Goal: Task Accomplishment & Management: Complete application form

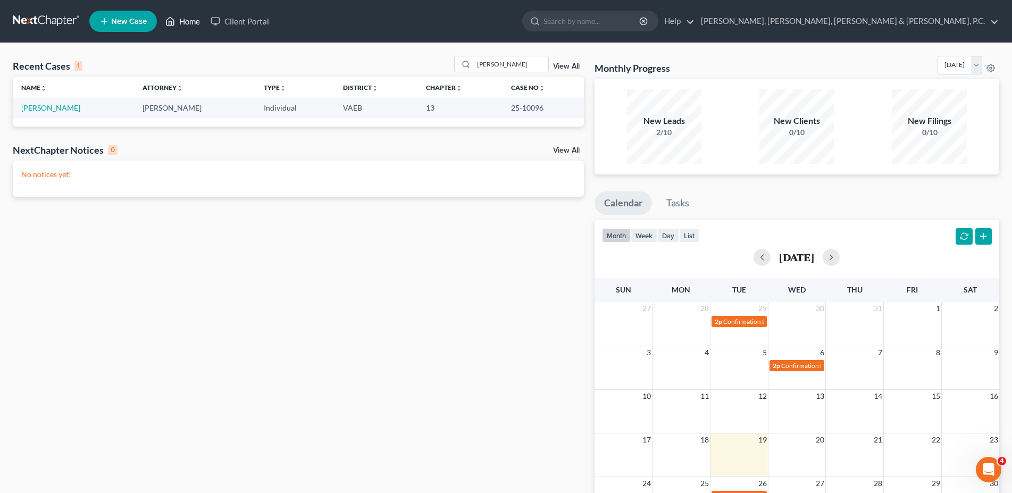
click at [193, 26] on link "Home" at bounding box center [182, 21] width 45 height 19
click at [184, 24] on link "Home" at bounding box center [182, 21] width 45 height 19
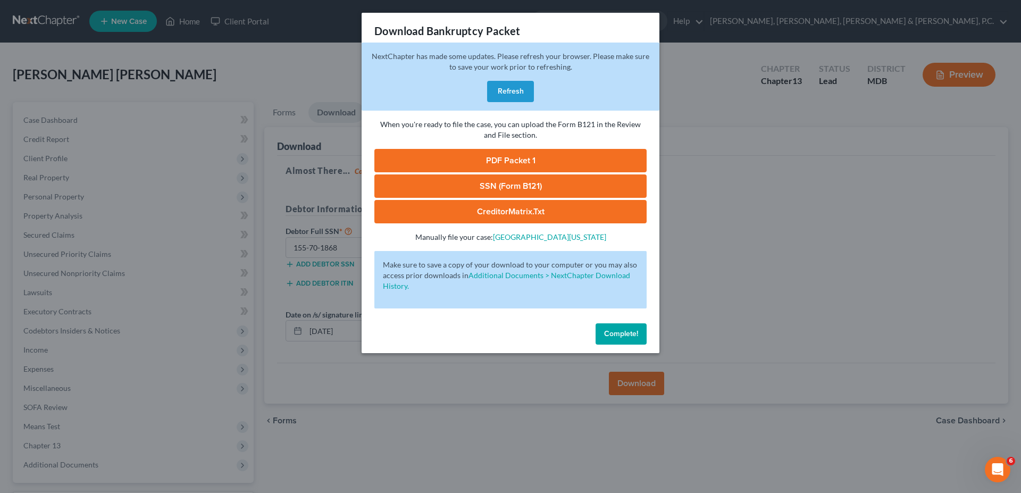
click at [623, 342] on button "Complete!" at bounding box center [621, 333] width 51 height 21
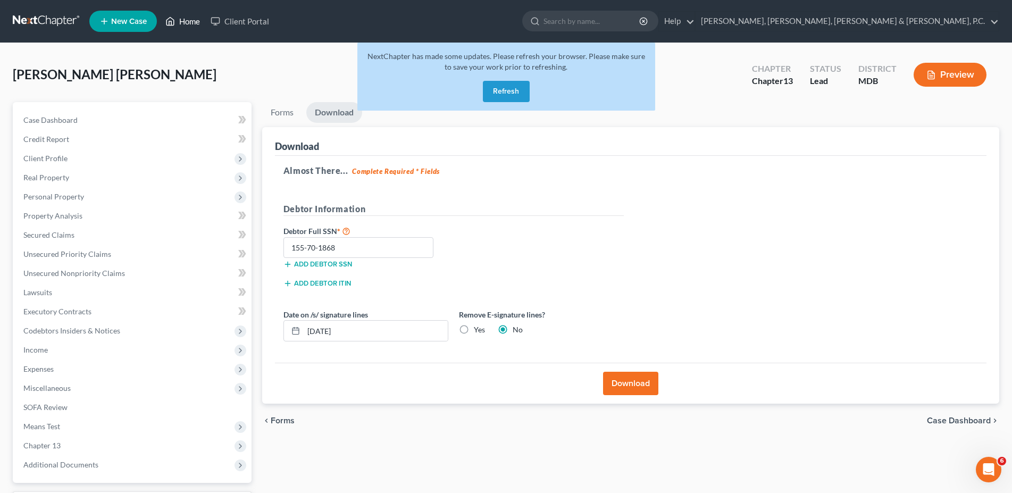
click at [195, 21] on link "Home" at bounding box center [182, 21] width 45 height 19
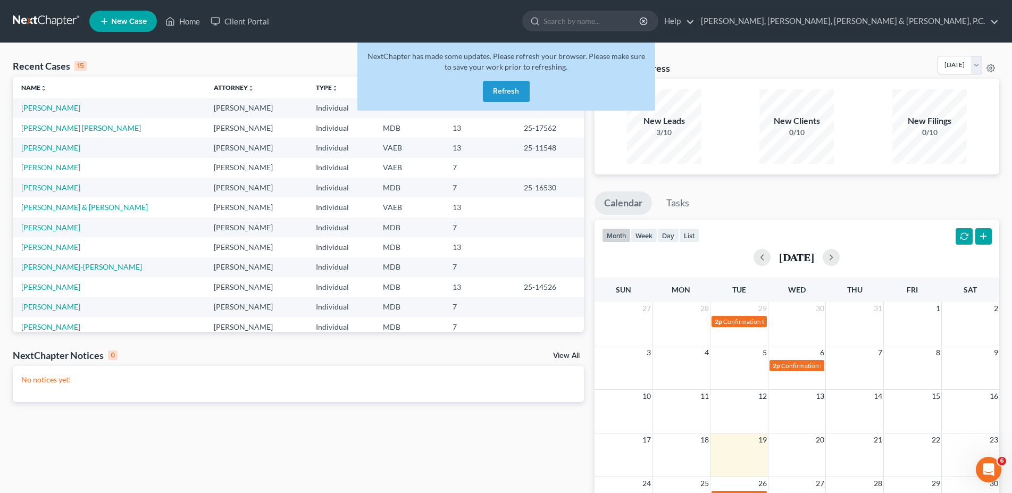
click at [513, 85] on button "Refresh" at bounding box center [506, 91] width 47 height 21
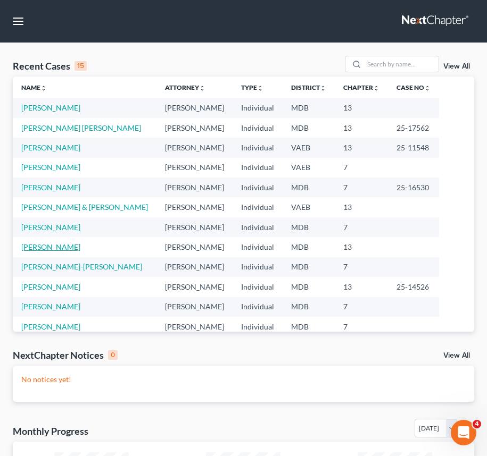
click at [53, 252] on link "[PERSON_NAME]" at bounding box center [50, 247] width 59 height 9
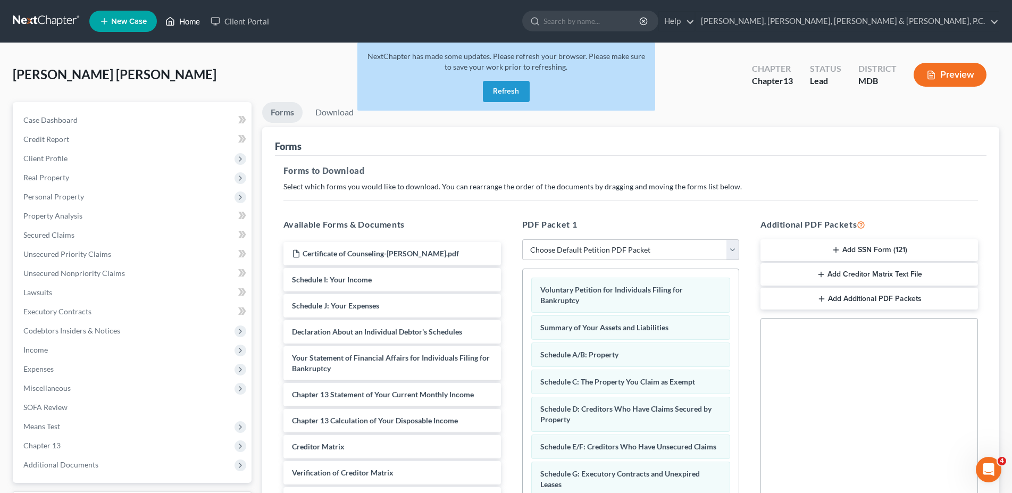
click at [181, 13] on link "Home" at bounding box center [182, 21] width 45 height 19
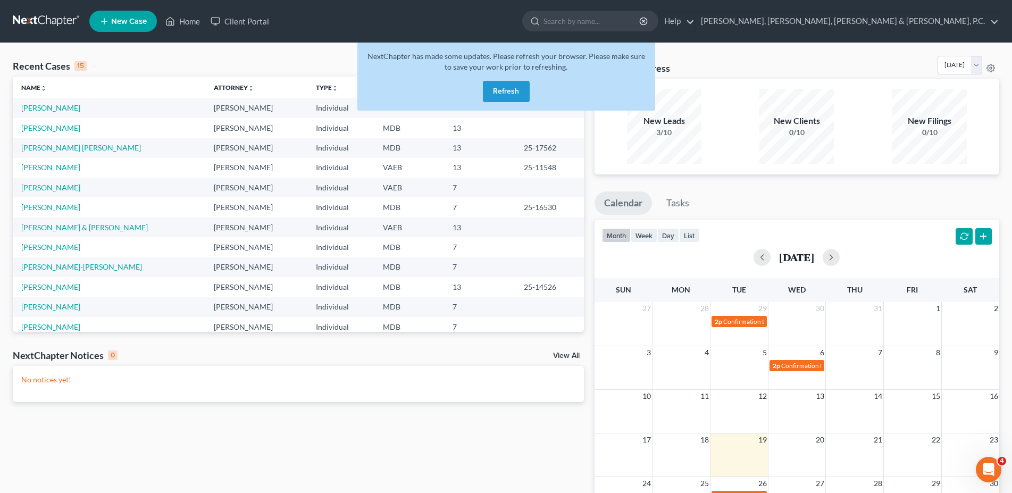
click at [507, 92] on button "Refresh" at bounding box center [506, 91] width 47 height 21
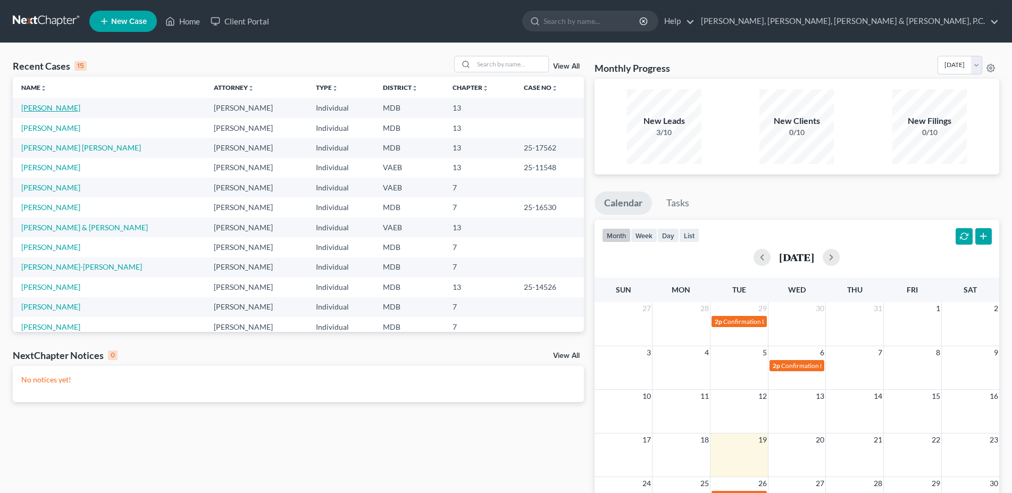
click at [59, 109] on link "[PERSON_NAME]" at bounding box center [50, 107] width 59 height 9
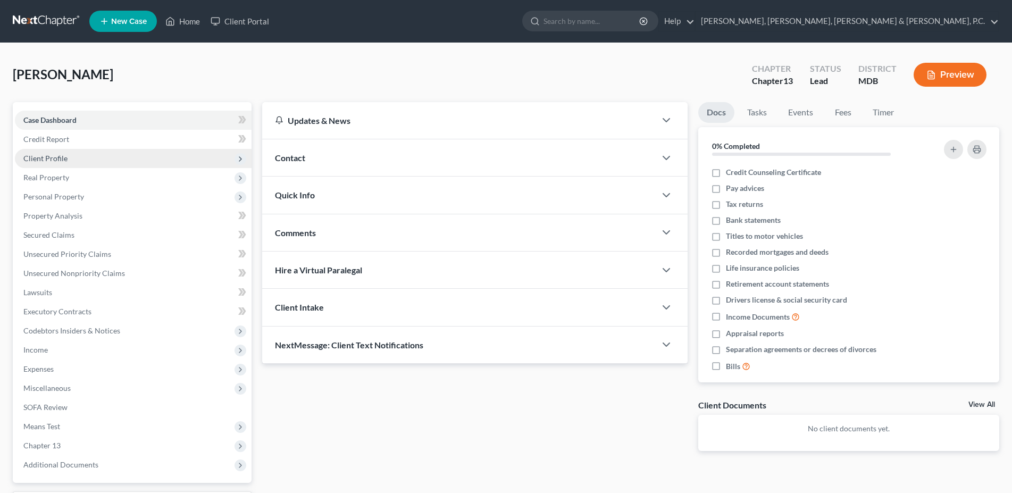
click at [54, 154] on span "Client Profile" at bounding box center [45, 158] width 44 height 9
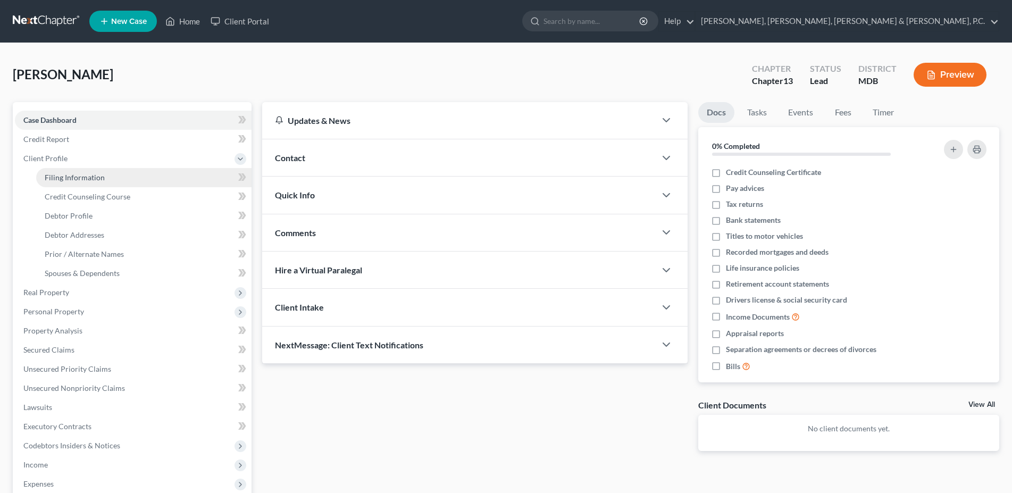
click at [73, 172] on link "Filing Information" at bounding box center [143, 177] width 215 height 19
select select "1"
select select "0"
select select "3"
select select "21"
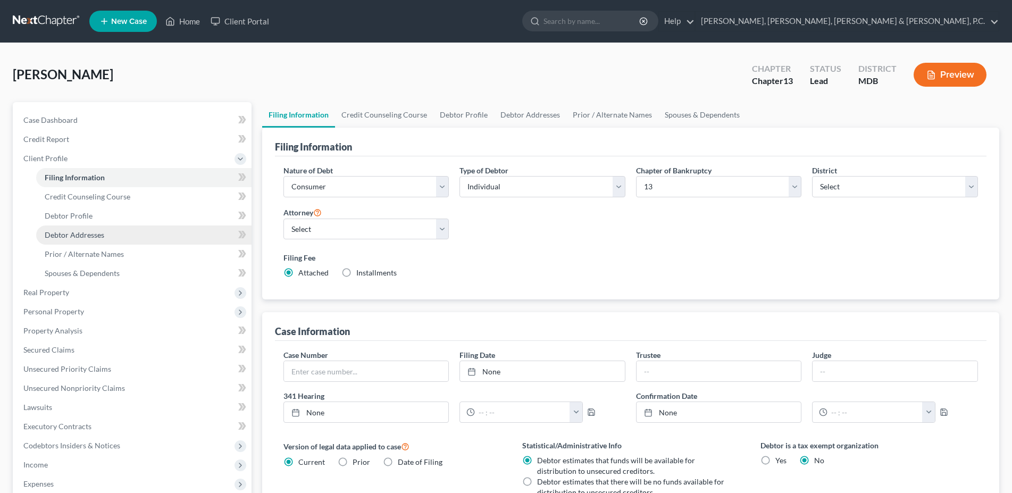
click at [73, 236] on span "Debtor Addresses" at bounding box center [75, 234] width 60 height 9
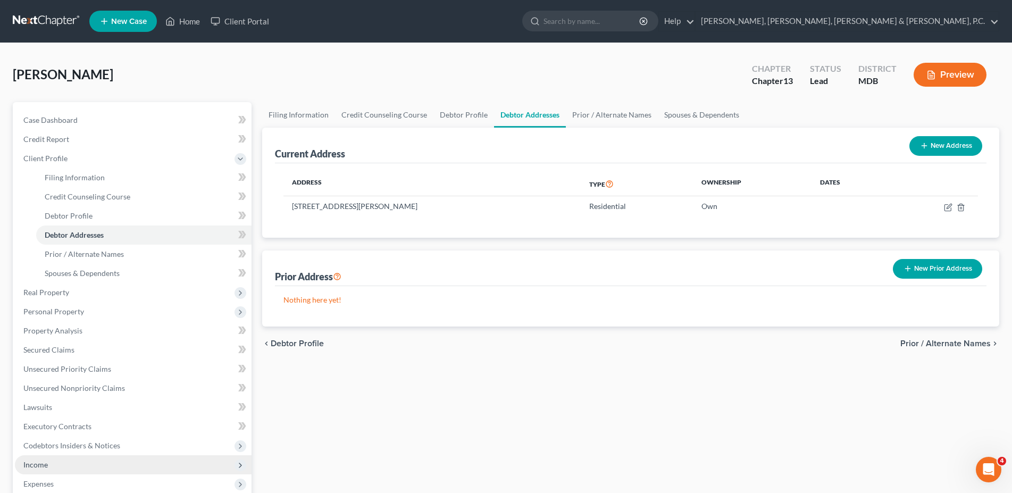
click at [34, 464] on span "Income" at bounding box center [35, 464] width 24 height 9
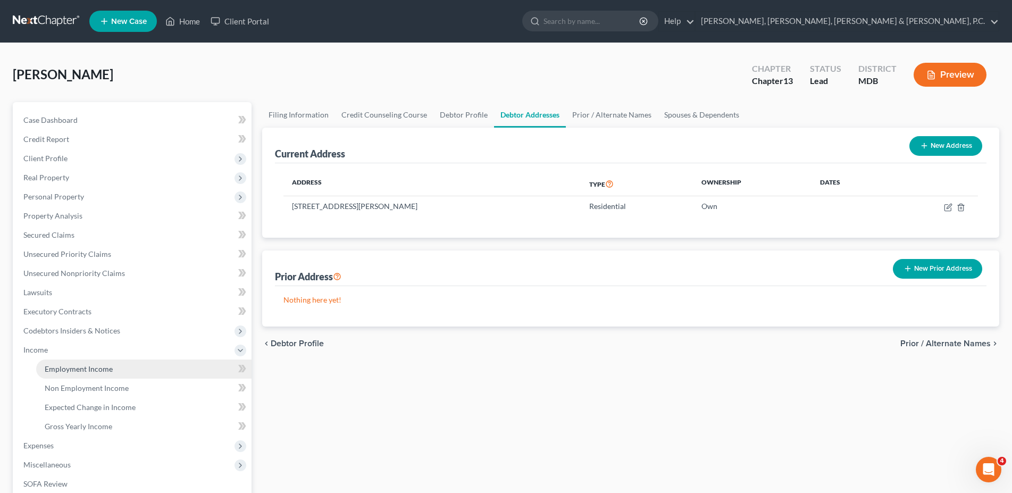
click at [85, 376] on link "Employment Income" at bounding box center [143, 369] width 215 height 19
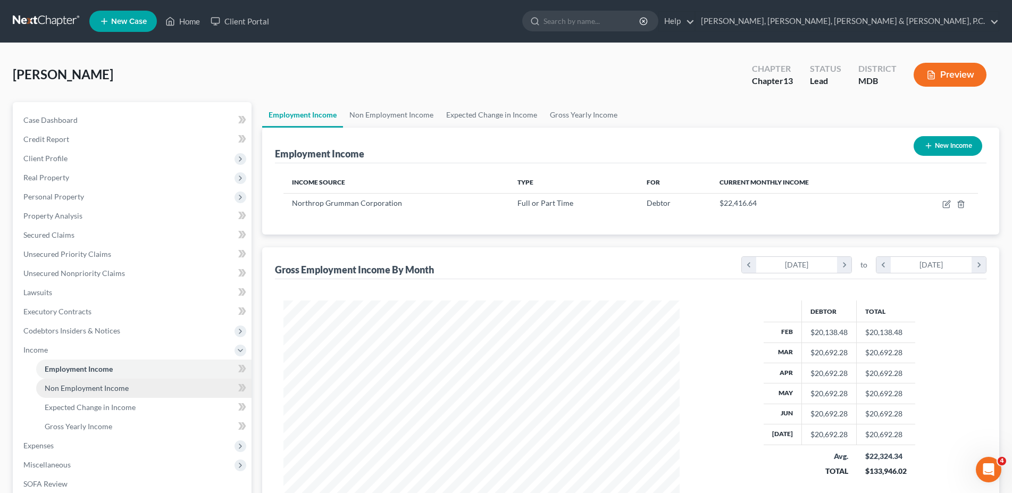
scroll to position [198, 418]
click at [398, 123] on link "Non Employment Income" at bounding box center [391, 115] width 97 height 26
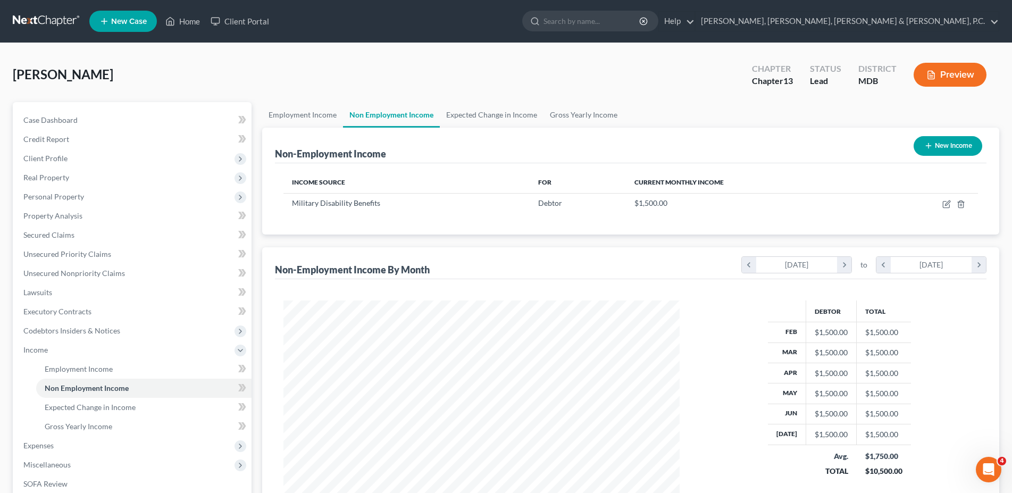
scroll to position [198, 418]
click at [472, 115] on link "Expected Change in Income" at bounding box center [492, 115] width 104 height 26
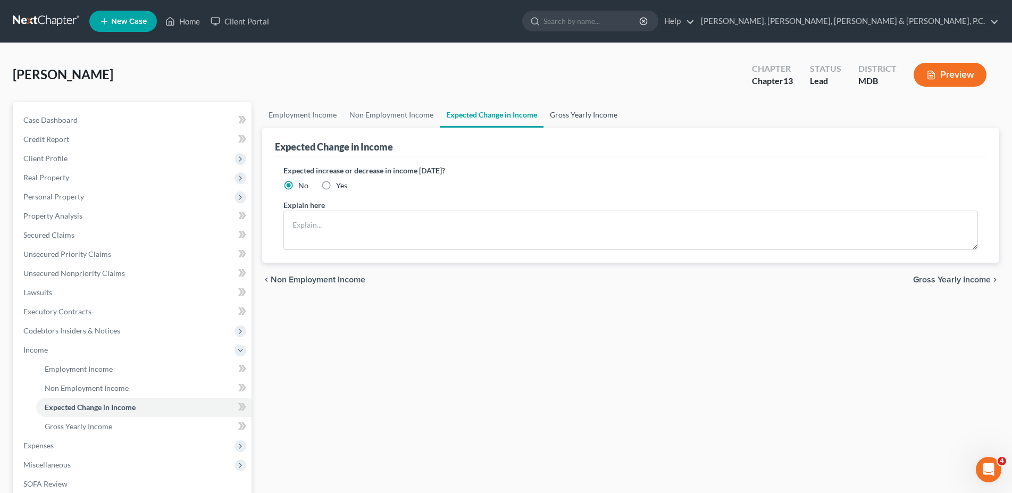
click at [570, 115] on link "Gross Yearly Income" at bounding box center [584, 115] width 80 height 26
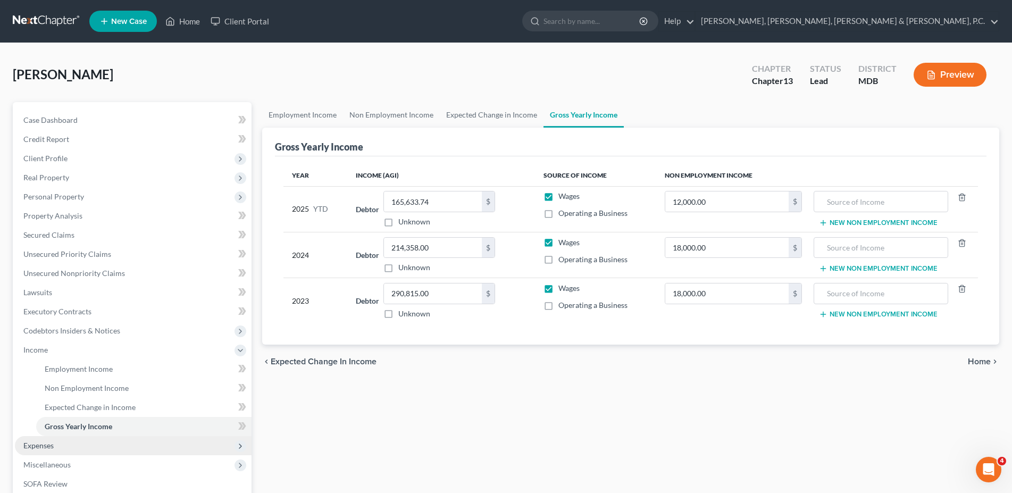
click at [50, 448] on span "Expenses" at bounding box center [38, 445] width 30 height 9
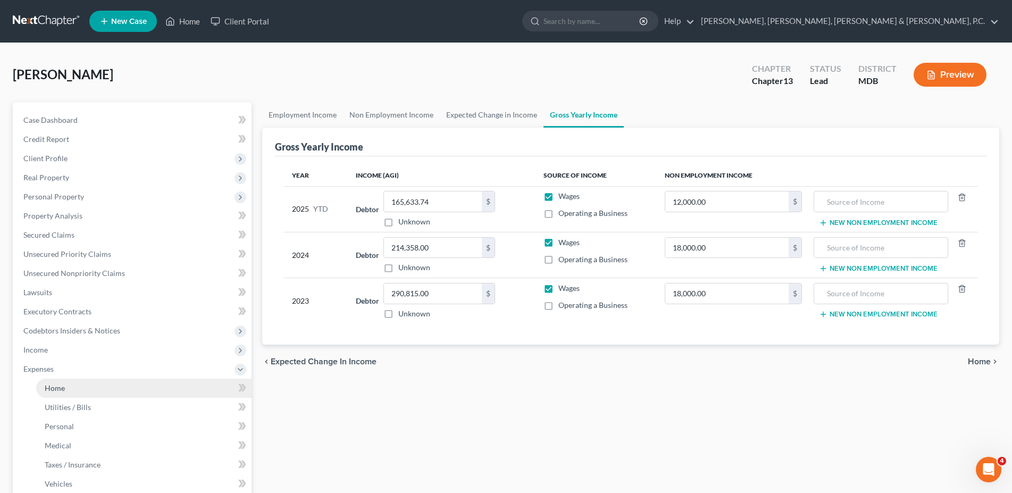
click at [66, 389] on link "Home" at bounding box center [143, 388] width 215 height 19
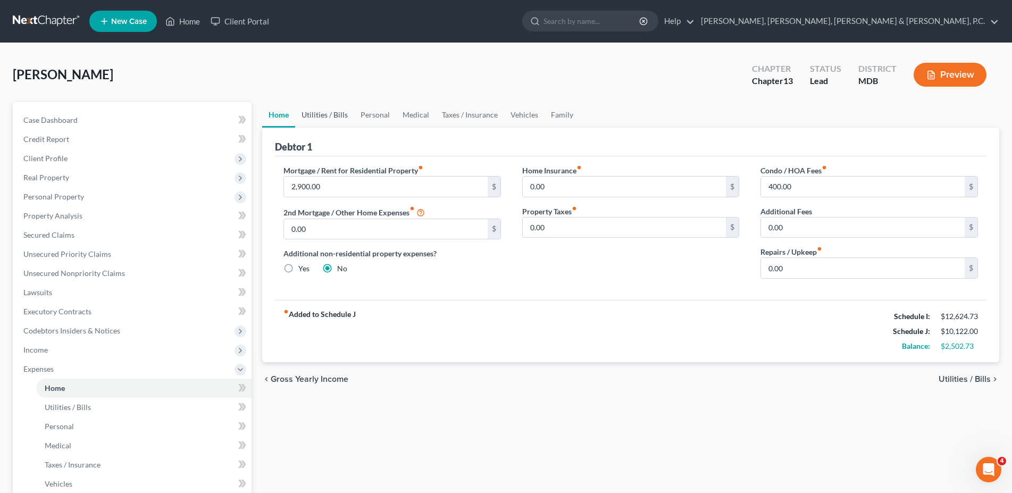
click at [326, 111] on link "Utilities / Bills" at bounding box center [324, 115] width 59 height 26
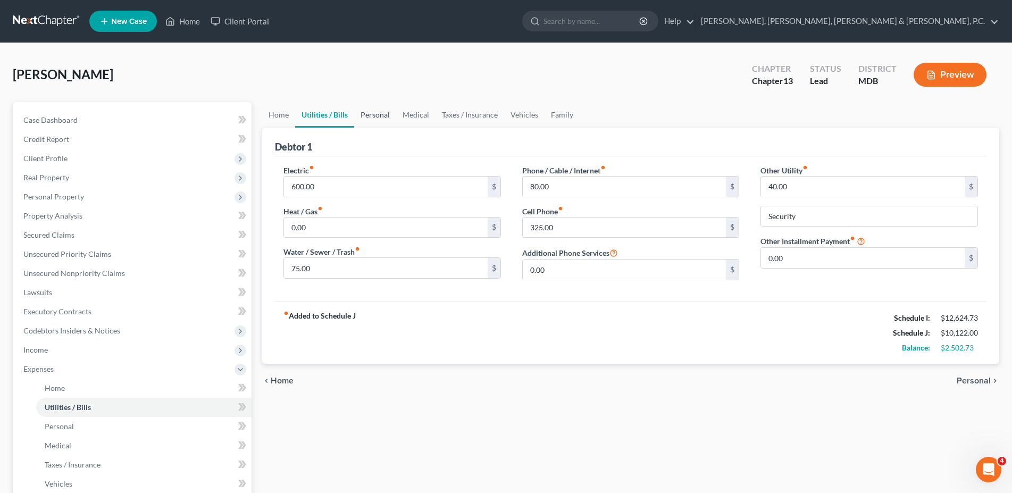
click at [364, 110] on link "Personal" at bounding box center [375, 115] width 42 height 26
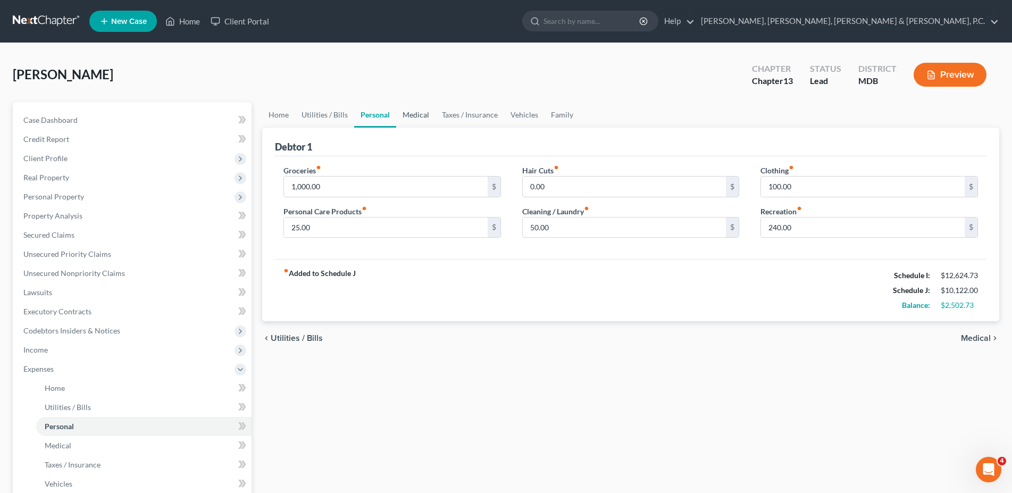
click at [406, 114] on link "Medical" at bounding box center [415, 115] width 39 height 26
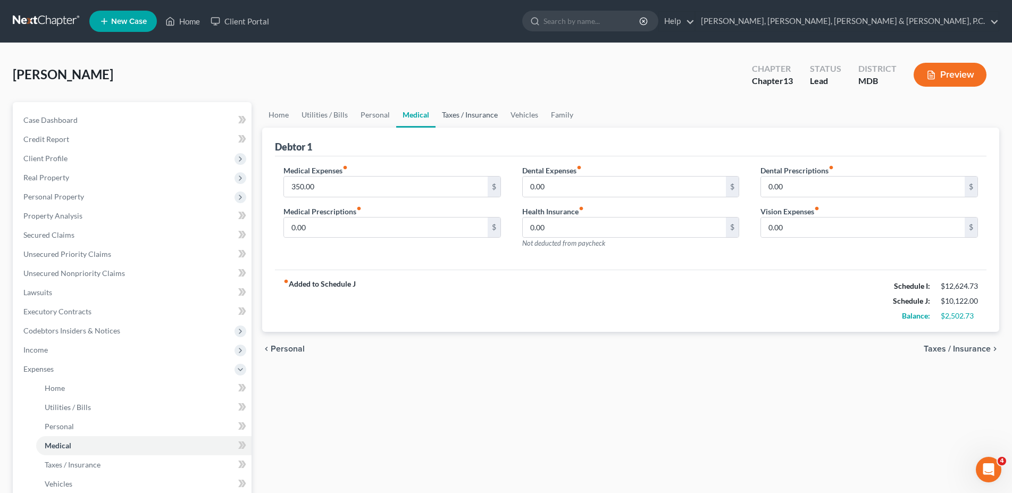
click at [473, 115] on link "Taxes / Insurance" at bounding box center [470, 115] width 69 height 26
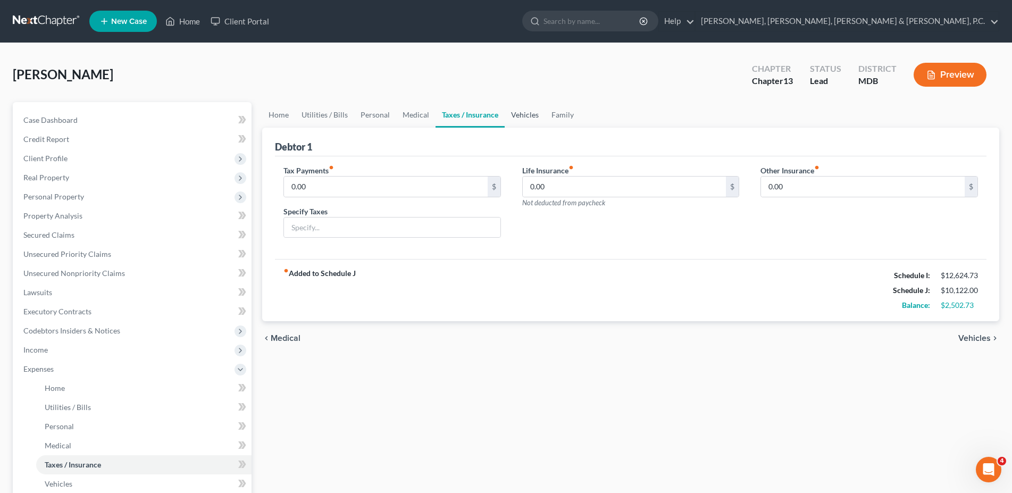
click at [519, 116] on link "Vehicles" at bounding box center [525, 115] width 40 height 26
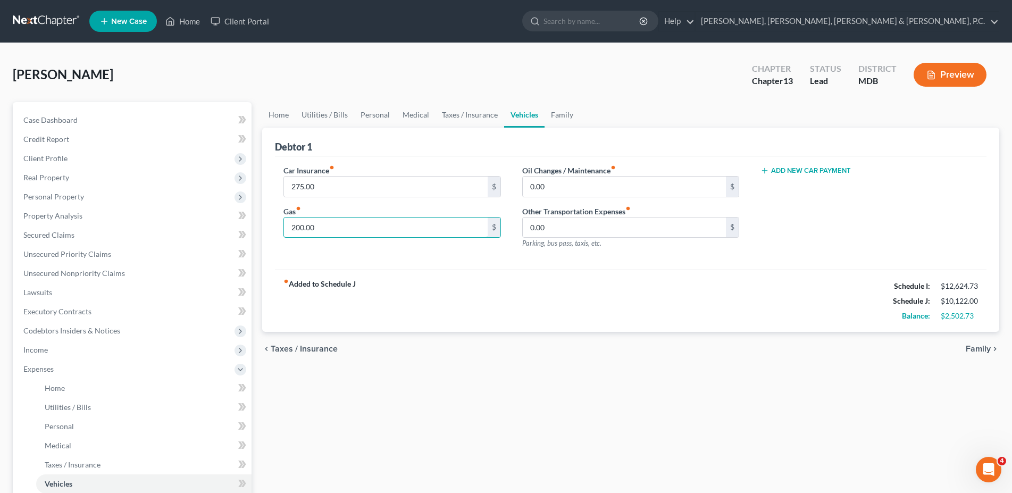
drag, startPoint x: 378, startPoint y: 229, endPoint x: 506, endPoint y: 247, distance: 130.0
click at [488, 238] on input "200.00" at bounding box center [386, 228] width 204 height 20
type input "350.00"
click at [561, 115] on link "Family" at bounding box center [562, 115] width 35 height 26
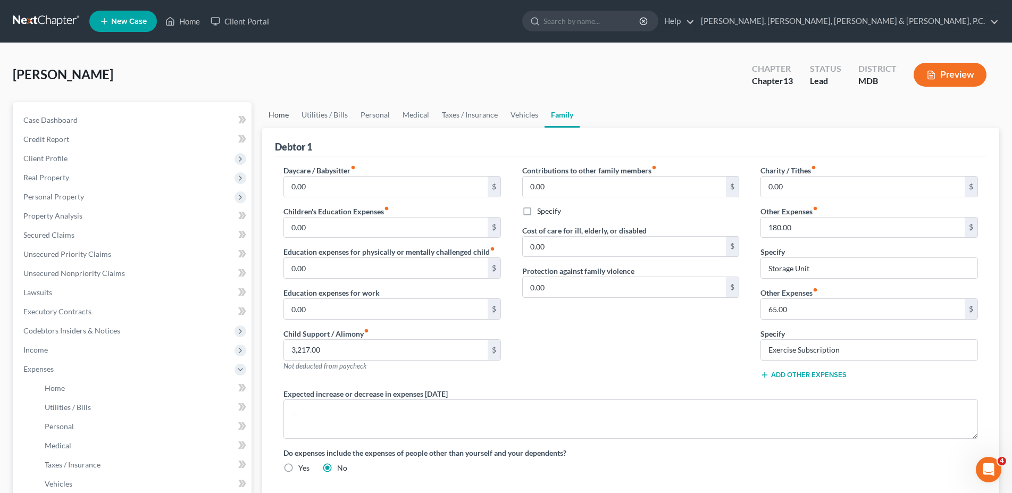
click at [279, 119] on link "Home" at bounding box center [278, 115] width 33 height 26
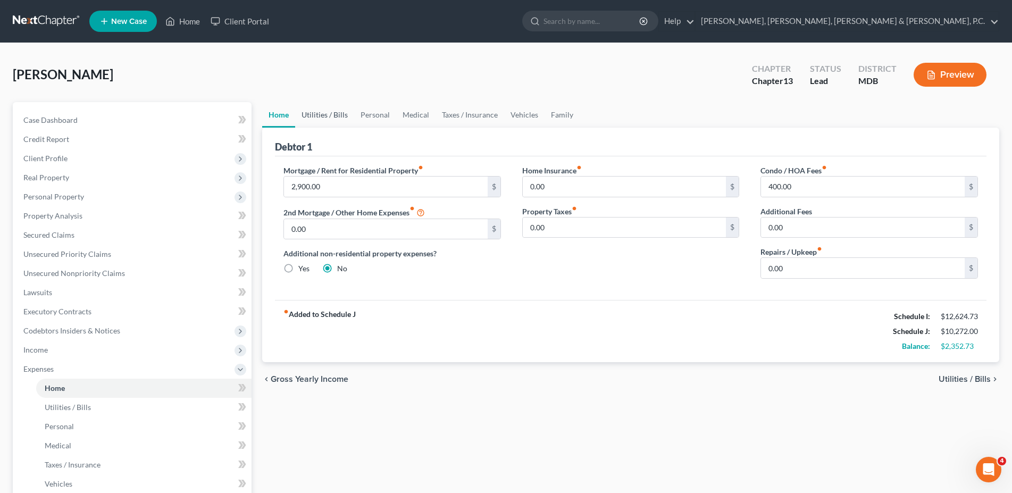
click at [310, 112] on link "Utilities / Bills" at bounding box center [324, 115] width 59 height 26
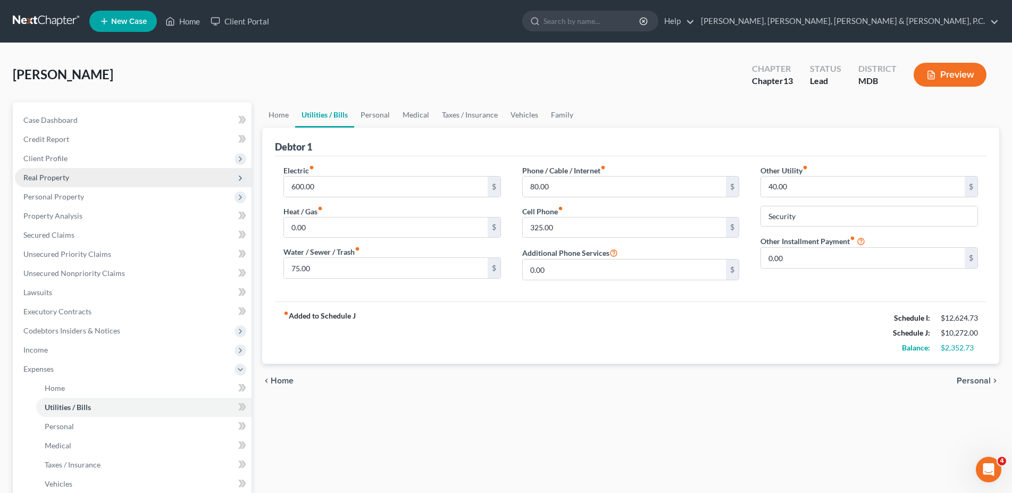
click at [59, 175] on span "Real Property" at bounding box center [46, 177] width 46 height 9
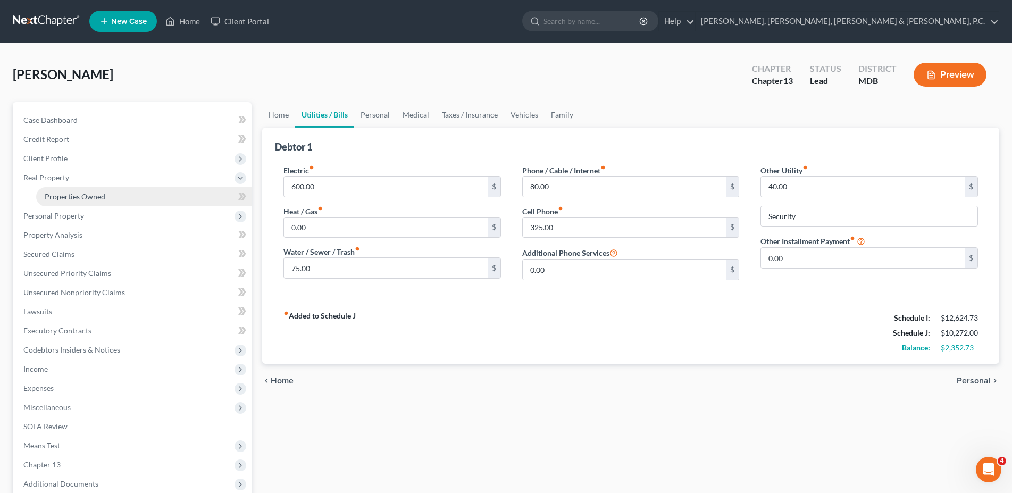
click at [54, 190] on link "Properties Owned" at bounding box center [143, 196] width 215 height 19
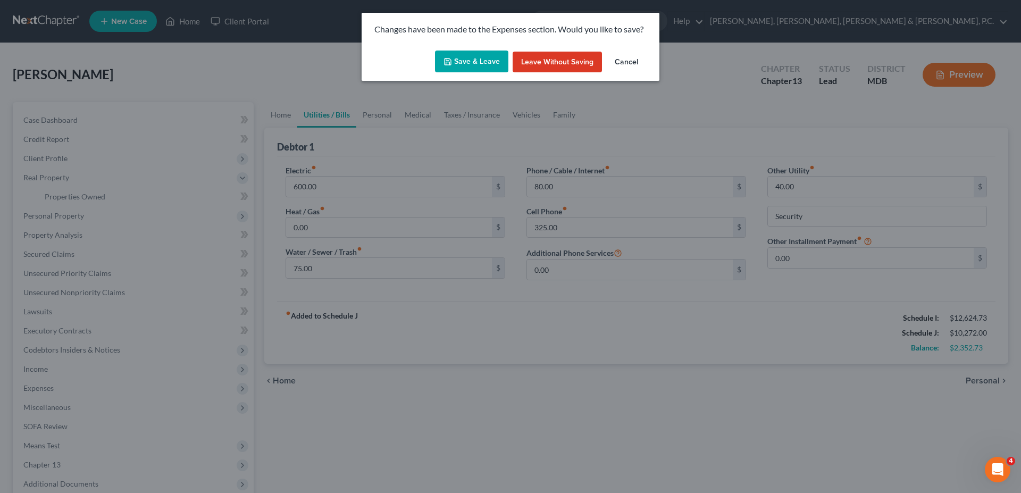
click at [451, 67] on button "Save & Leave" at bounding box center [471, 62] width 73 height 22
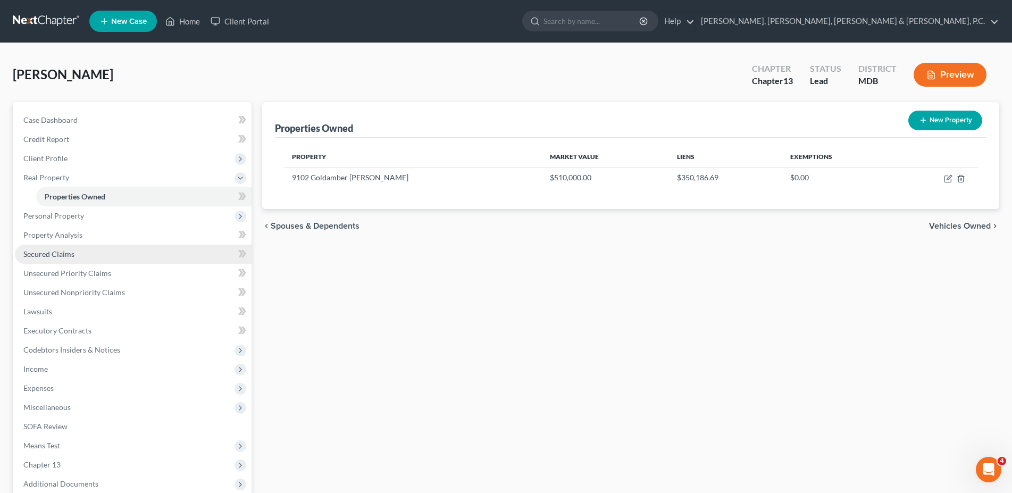
click at [56, 251] on span "Secured Claims" at bounding box center [48, 253] width 51 height 9
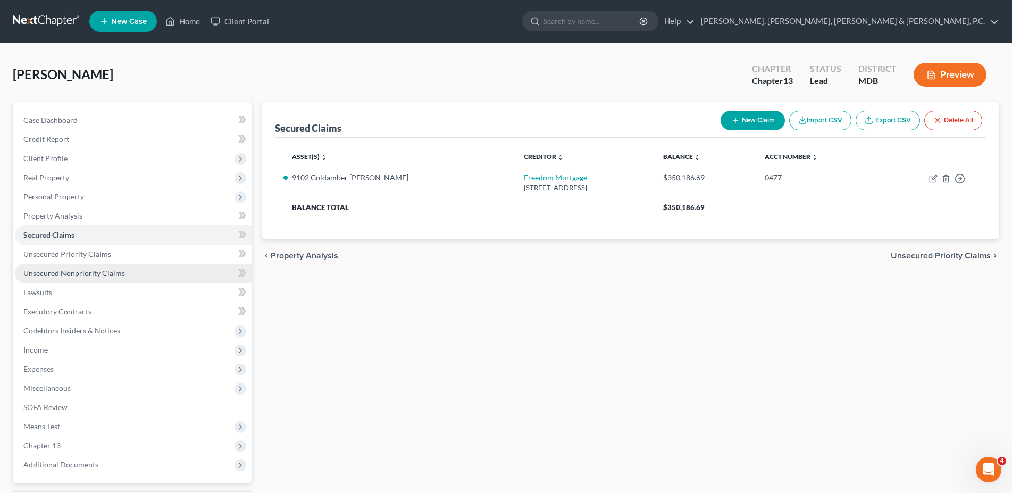
click at [60, 269] on span "Unsecured Nonpriority Claims" at bounding box center [74, 273] width 102 height 9
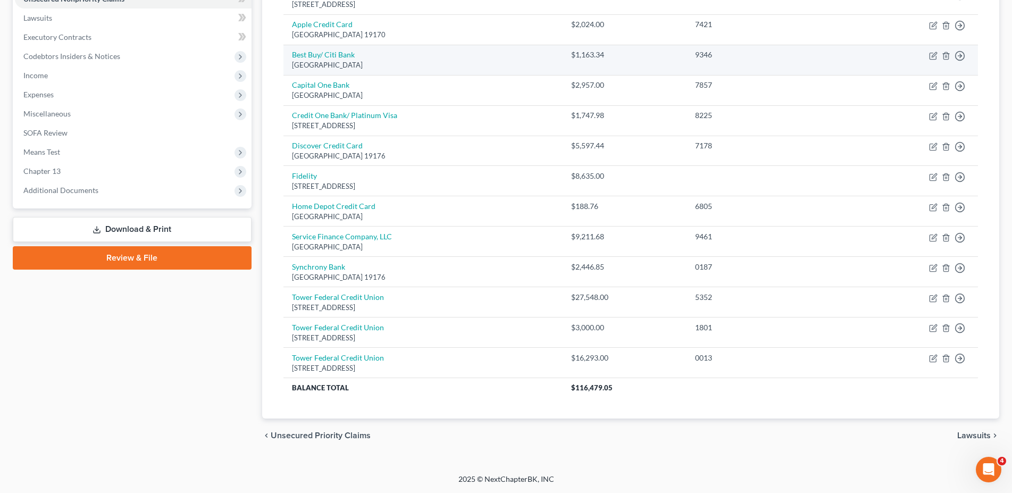
scroll to position [57, 0]
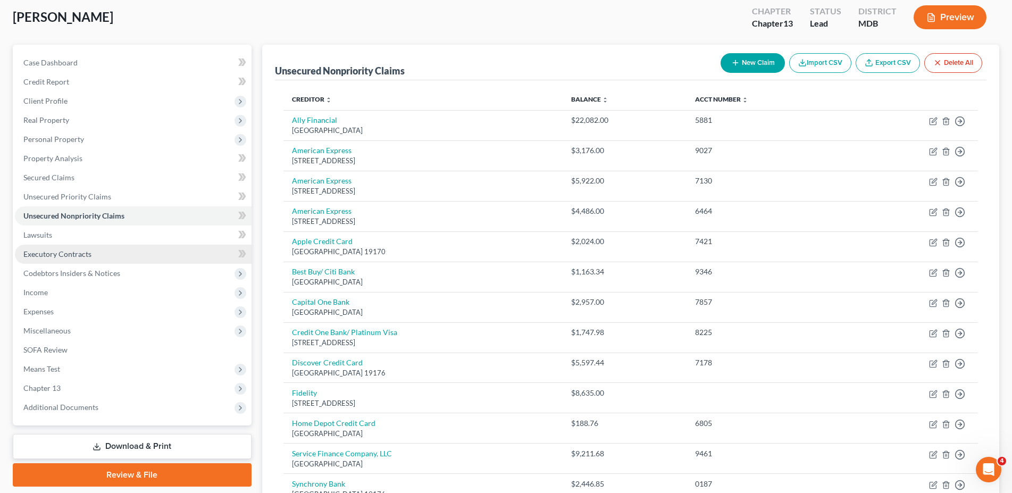
click at [55, 249] on span "Executory Contracts" at bounding box center [57, 253] width 68 height 9
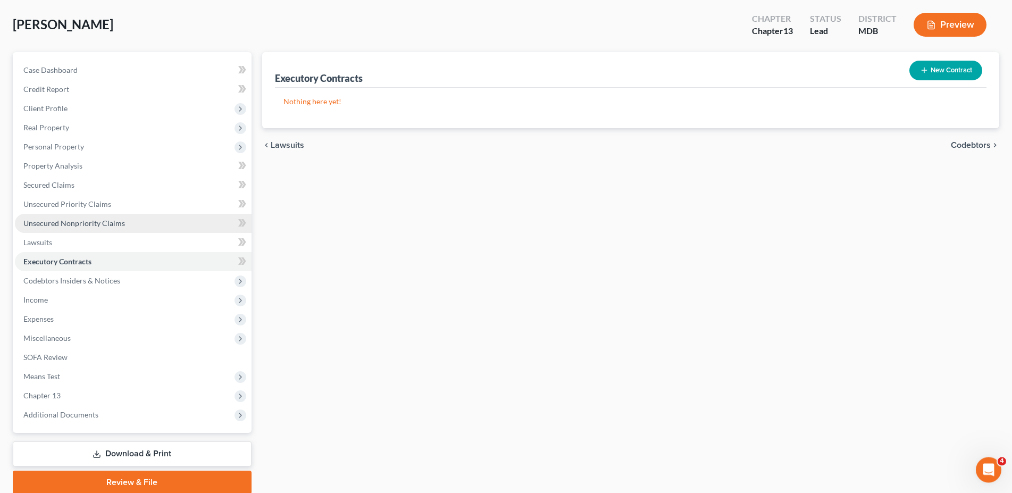
scroll to position [90, 0]
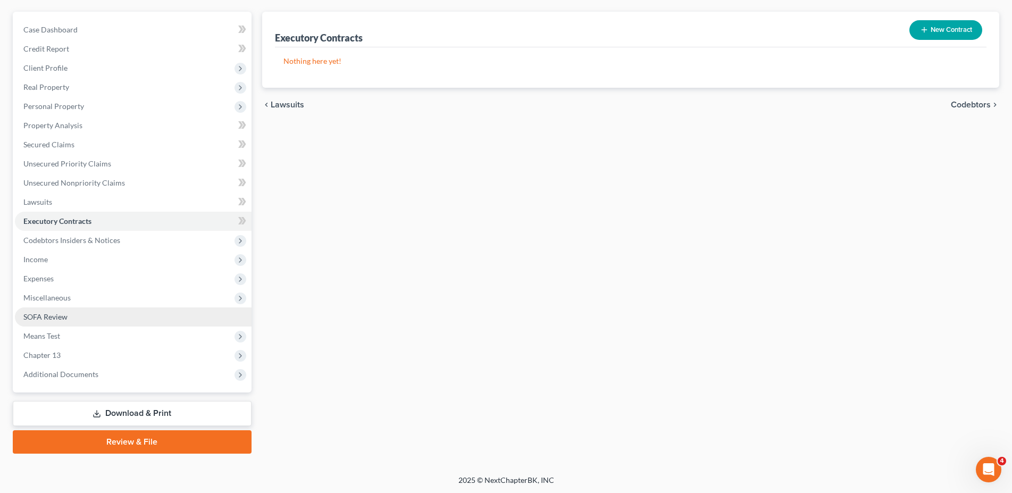
click at [49, 319] on span "SOFA Review" at bounding box center [45, 316] width 44 height 9
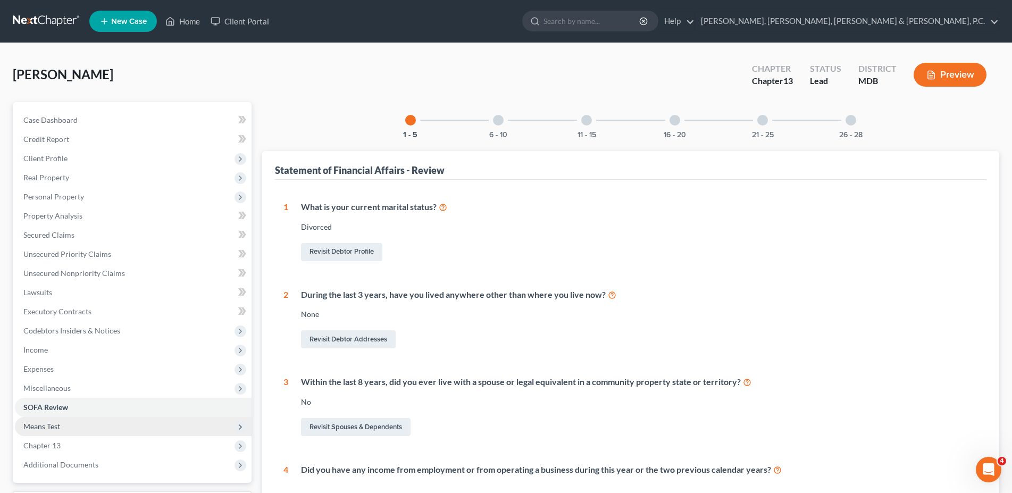
click at [47, 433] on span "Means Test" at bounding box center [133, 426] width 237 height 19
click at [66, 442] on span "Means Test Qualifier" at bounding box center [79, 445] width 68 height 9
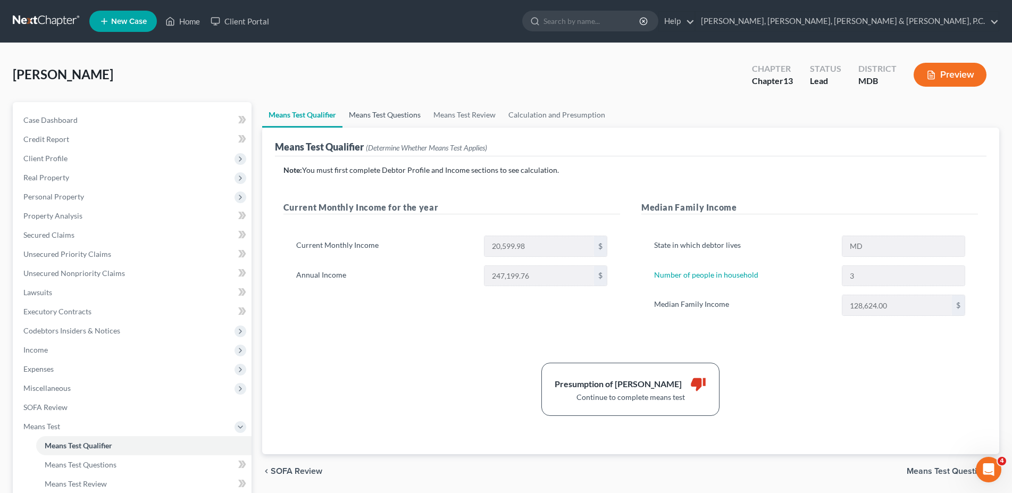
click at [374, 109] on link "Means Test Questions" at bounding box center [385, 115] width 85 height 26
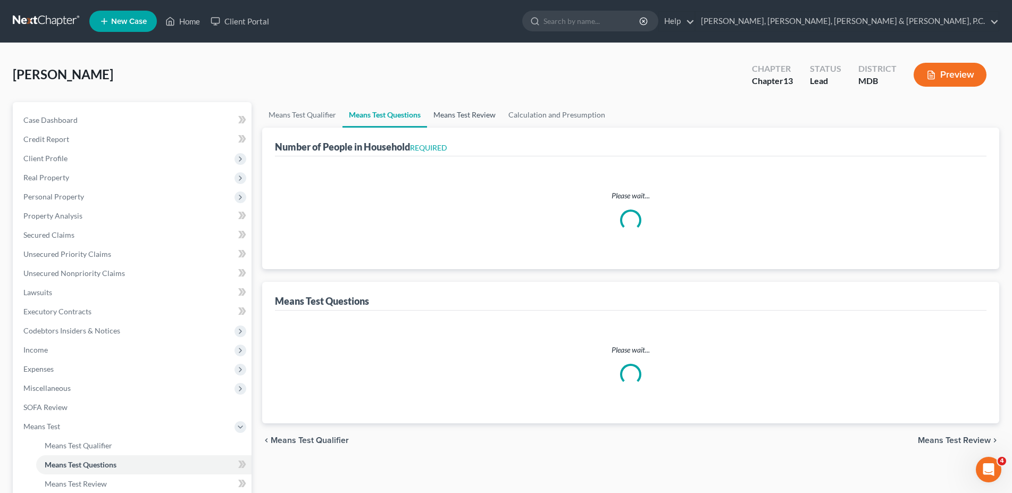
select select "0"
select select "60"
select select "2"
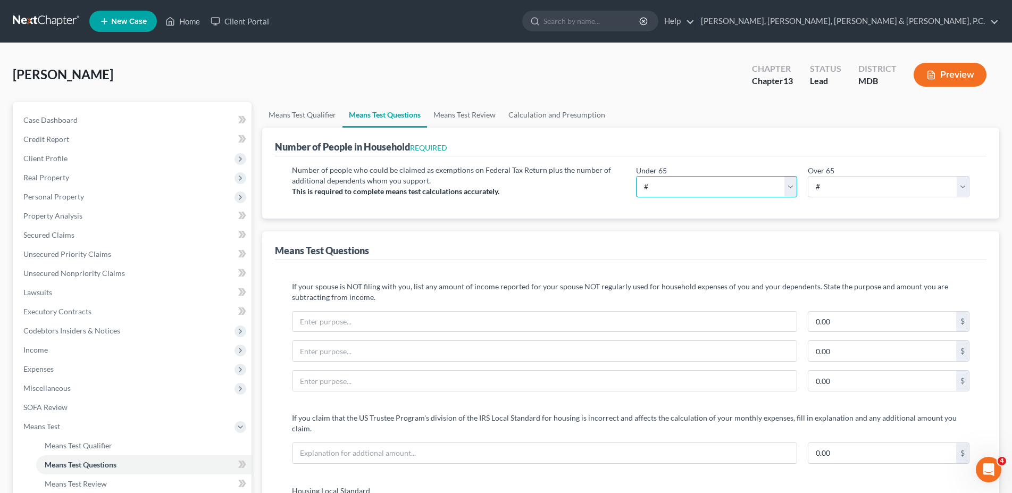
click at [636, 176] on select "# 0 1 2 3 4 5 6 7 8 9 10" at bounding box center [717, 186] width 162 height 21
select select "3"
click option "3" at bounding box center [0, 0] width 0 height 0
click at [480, 115] on link "Means Test Review" at bounding box center [464, 115] width 75 height 26
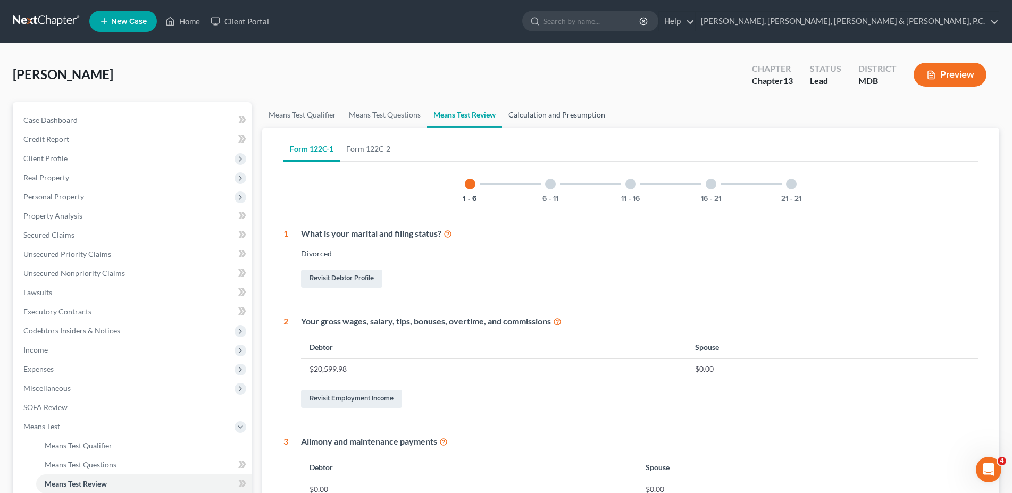
click at [559, 119] on link "Calculation and Presumption" at bounding box center [557, 115] width 110 height 26
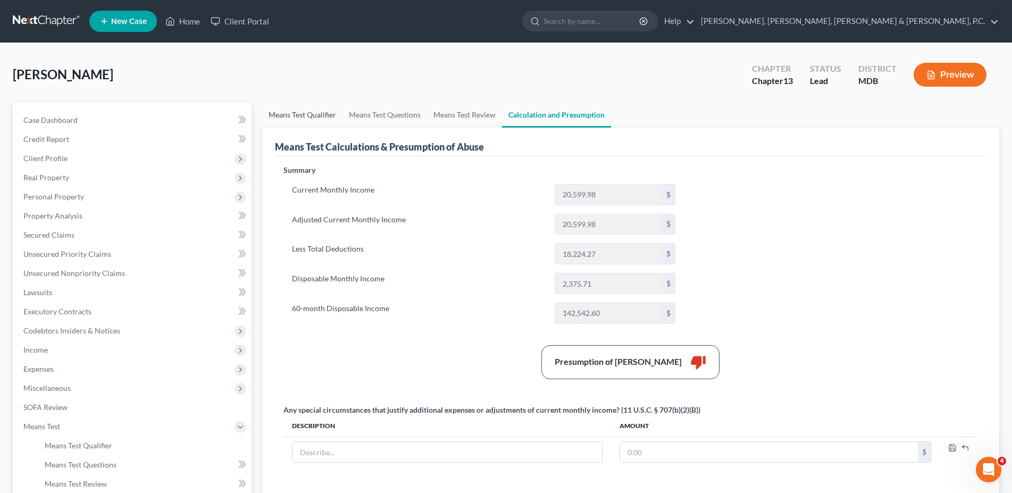
click at [321, 124] on link "Means Test Qualifier" at bounding box center [302, 115] width 80 height 26
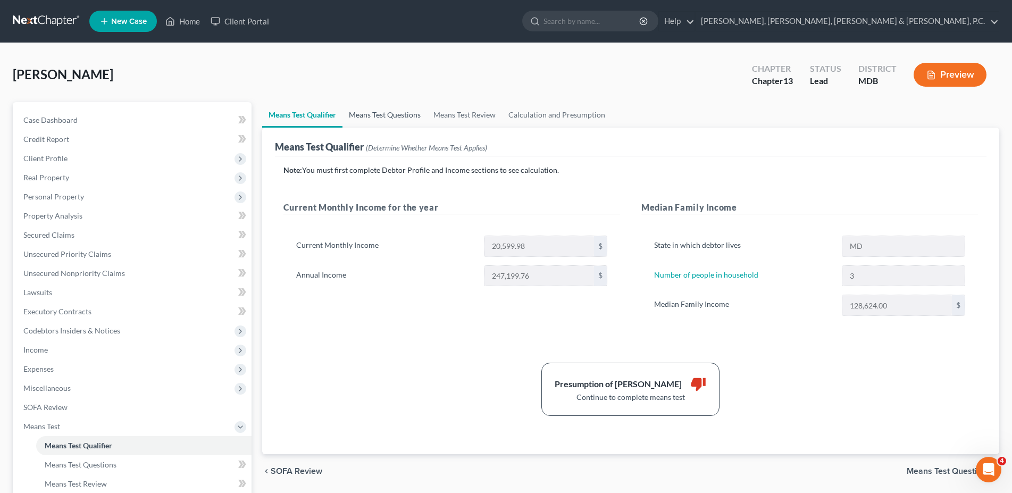
click at [367, 114] on link "Means Test Questions" at bounding box center [385, 115] width 85 height 26
select select "3"
select select "2"
select select "0"
select select "60"
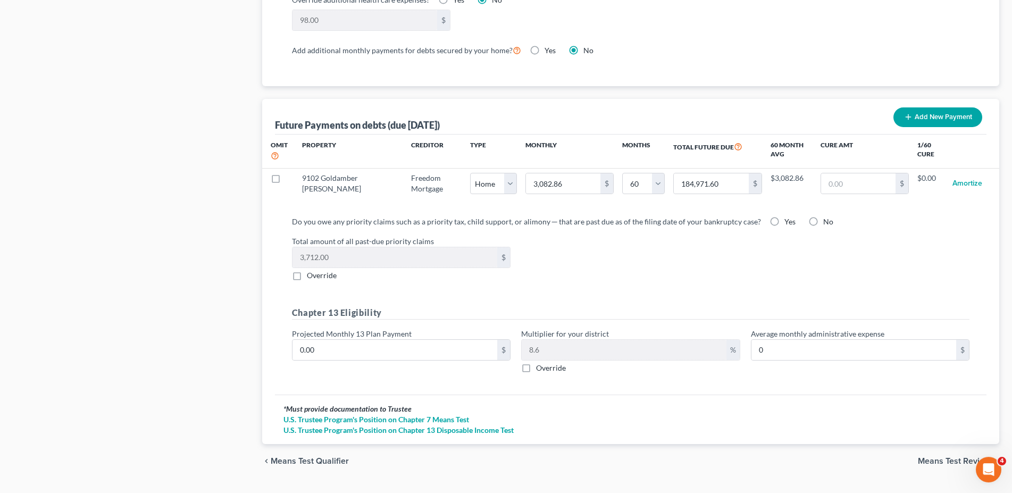
scroll to position [985, 0]
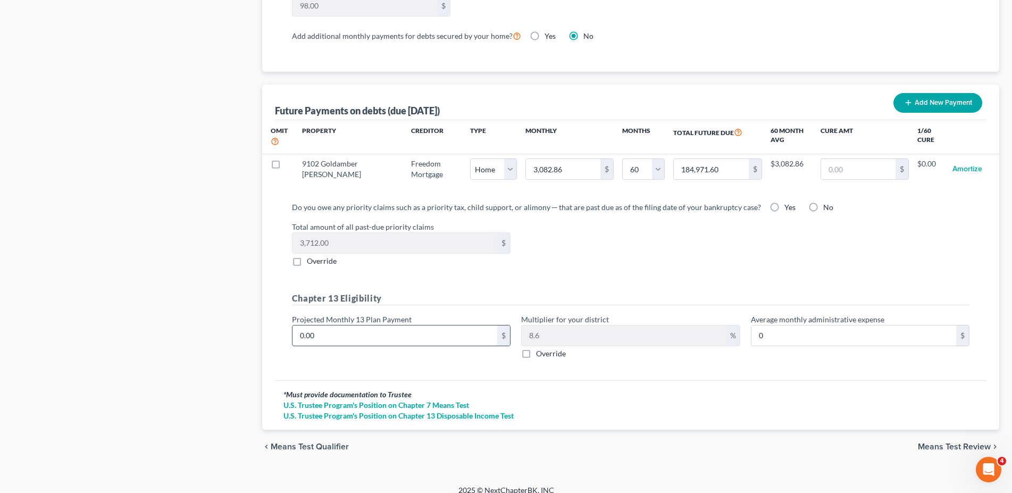
click at [444, 334] on input "0.00" at bounding box center [395, 336] width 205 height 20
type input "2"
type input "0.17"
type input "23"
type input "1.97"
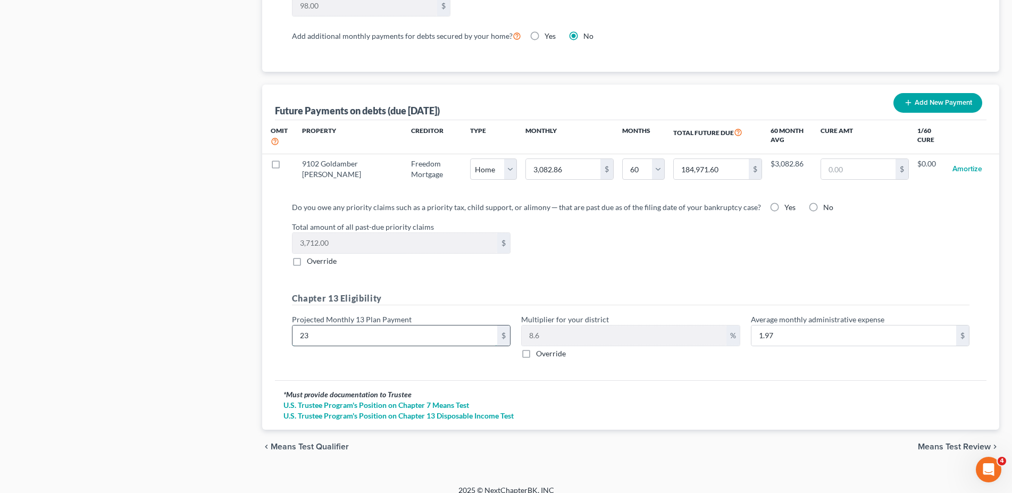
type input "230"
type input "19.78"
type input "2300"
type input "197.80"
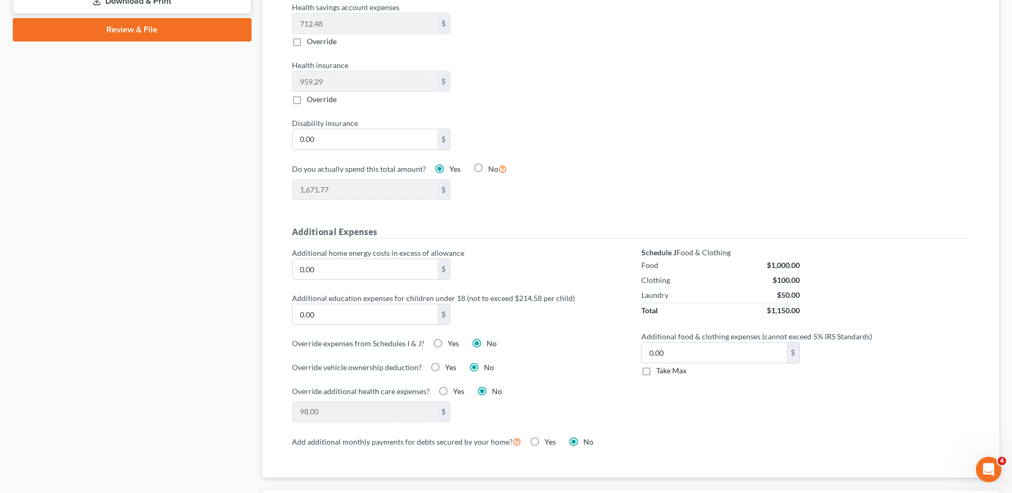
scroll to position [551, 0]
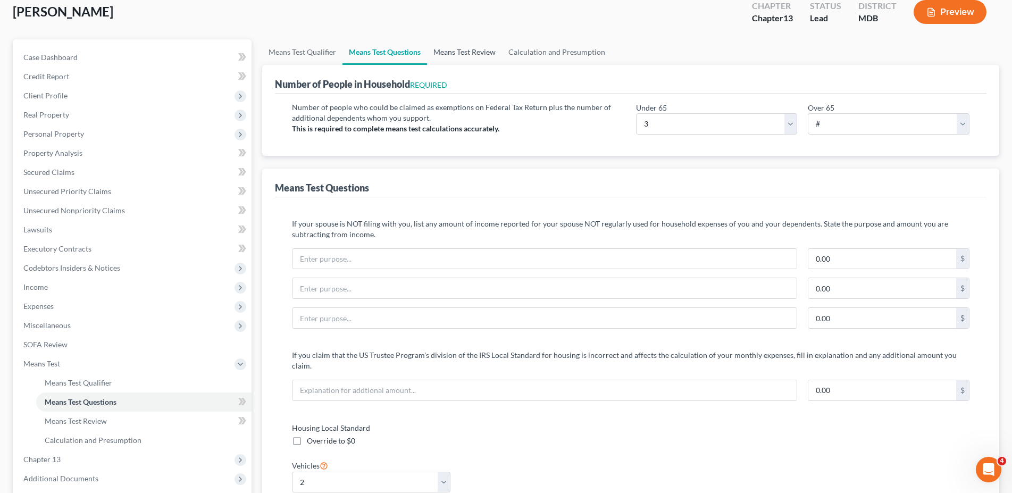
type input "2,300"
click at [475, 48] on link "Means Test Review" at bounding box center [464, 52] width 75 height 26
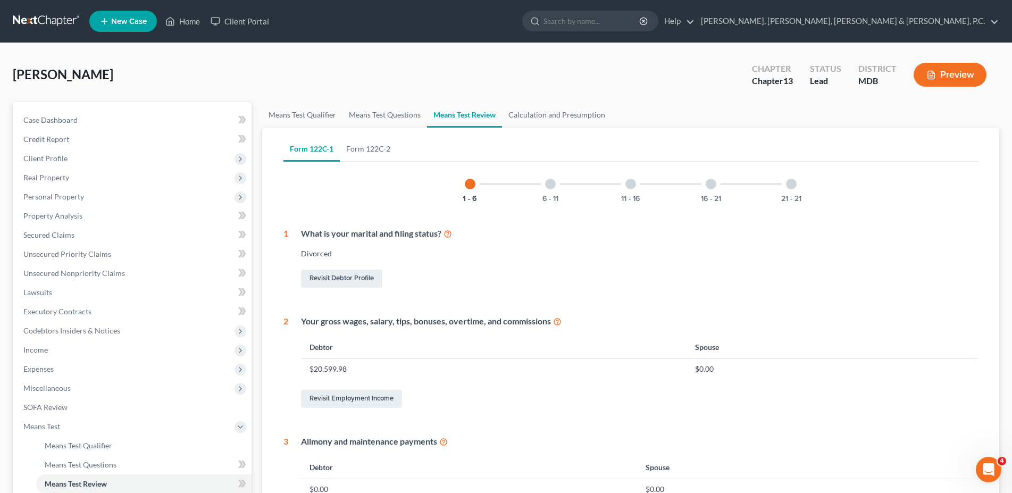
click at [549, 184] on div at bounding box center [550, 184] width 11 height 11
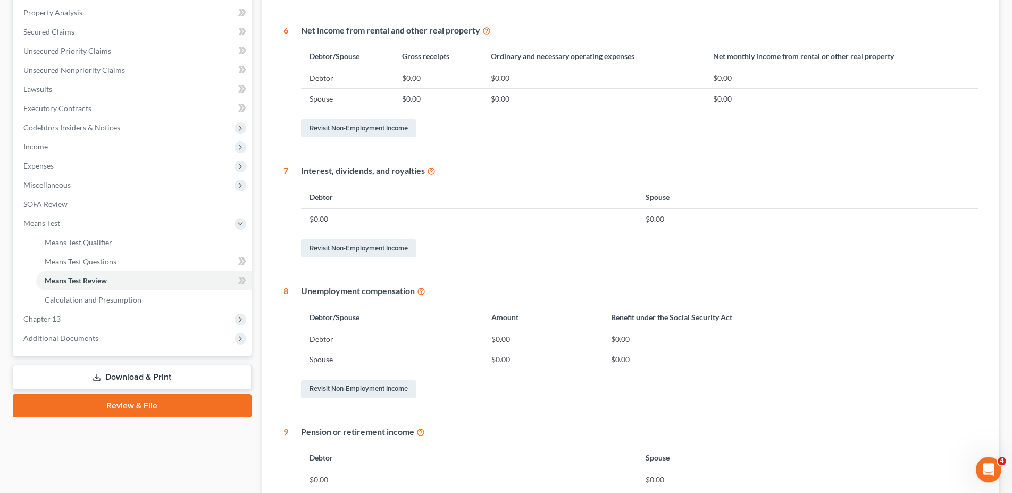
scroll to position [51, 0]
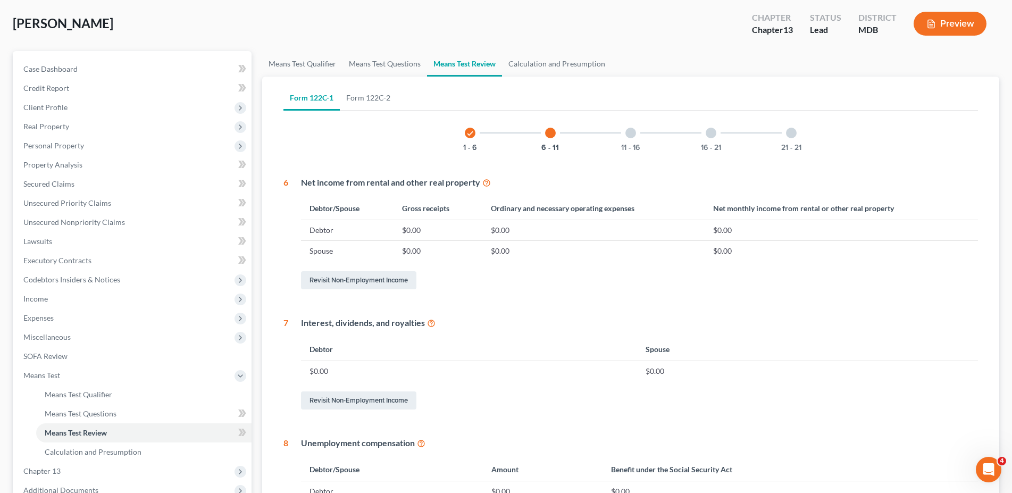
click at [638, 123] on div "11 - 16" at bounding box center [631, 133] width 36 height 36
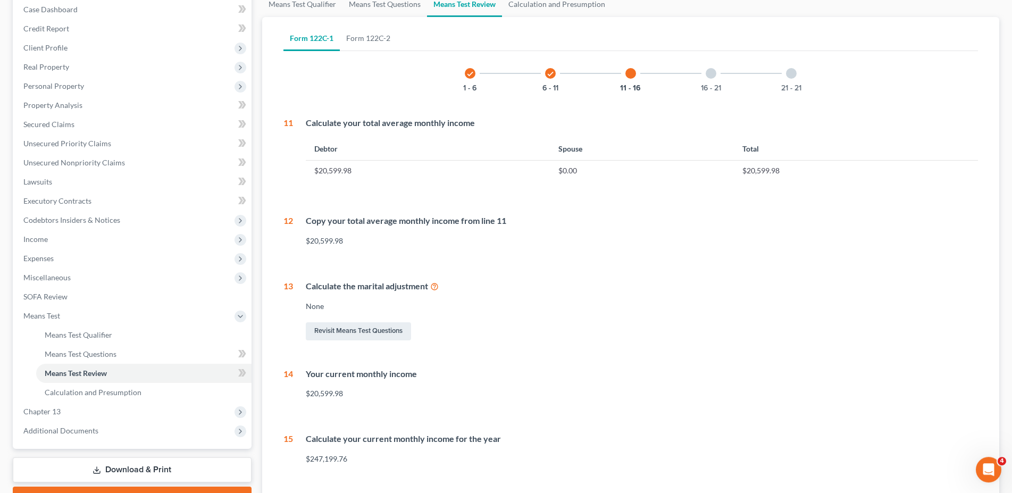
scroll to position [0, 0]
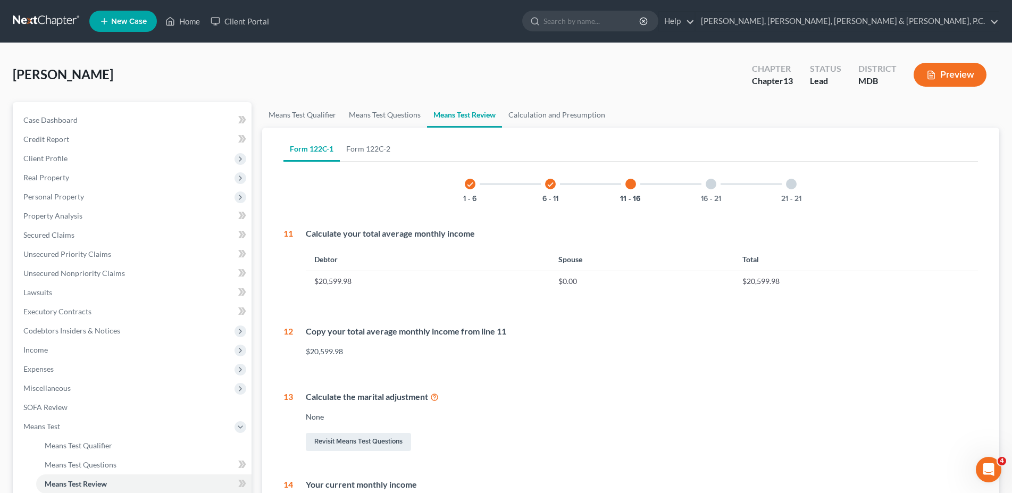
click at [719, 192] on div "16 - 21" at bounding box center [711, 184] width 36 height 36
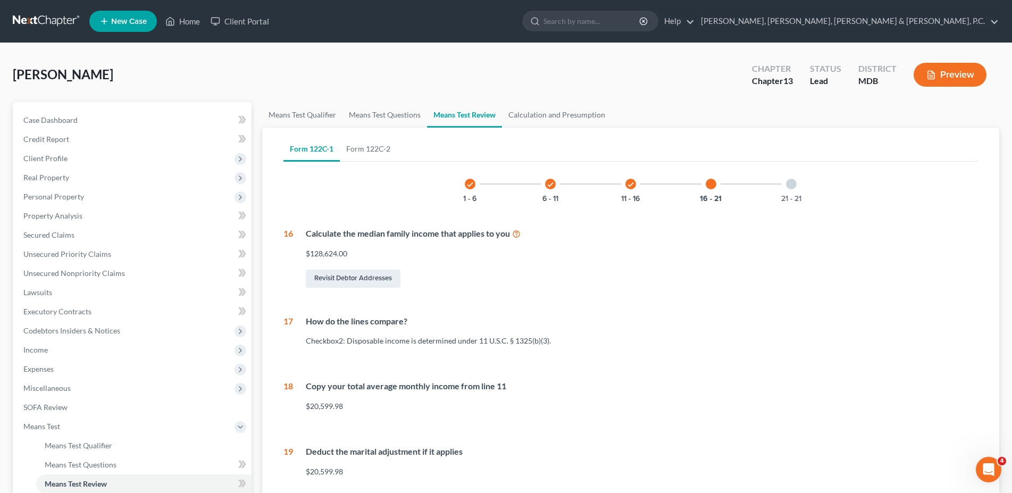
click at [786, 176] on div "21 - 21" at bounding box center [791, 184] width 36 height 36
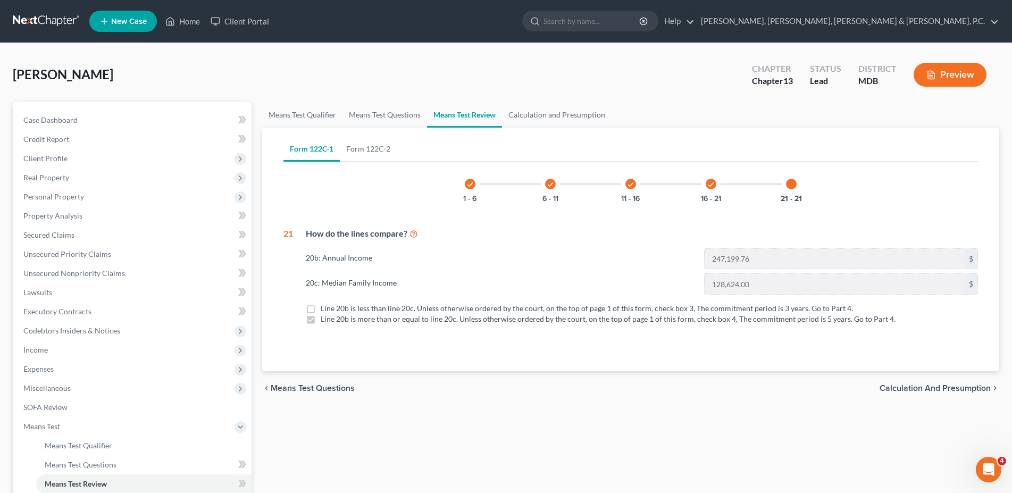
click at [615, 109] on ul "Means Test Qualifier Means Test Questions Means Test Review Calculation and Pre…" at bounding box center [630, 115] width 737 height 26
click at [611, 112] on ul "Means Test Qualifier Means Test Questions Means Test Review Calculation and Pre…" at bounding box center [630, 115] width 737 height 26
click at [594, 115] on link "Calculation and Presumption" at bounding box center [557, 115] width 110 height 26
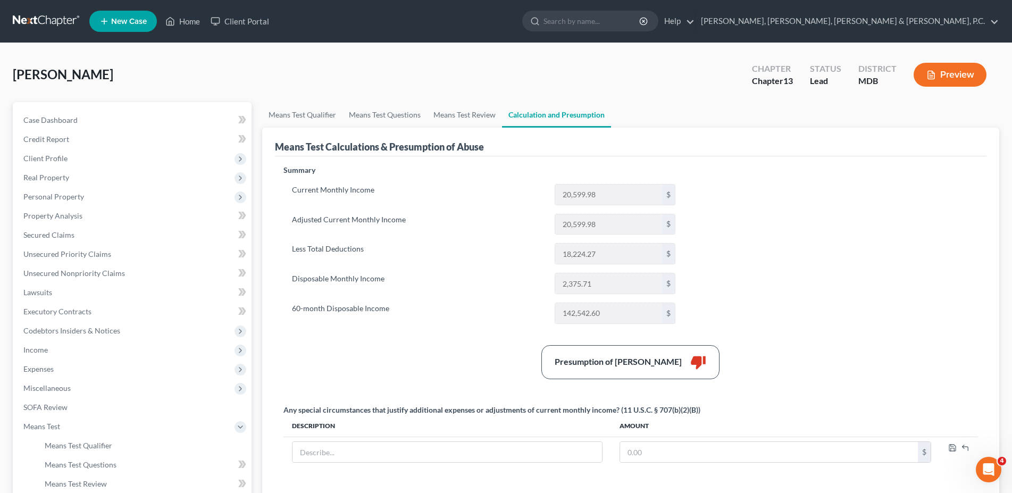
click at [967, 78] on button "Preview" at bounding box center [950, 75] width 73 height 24
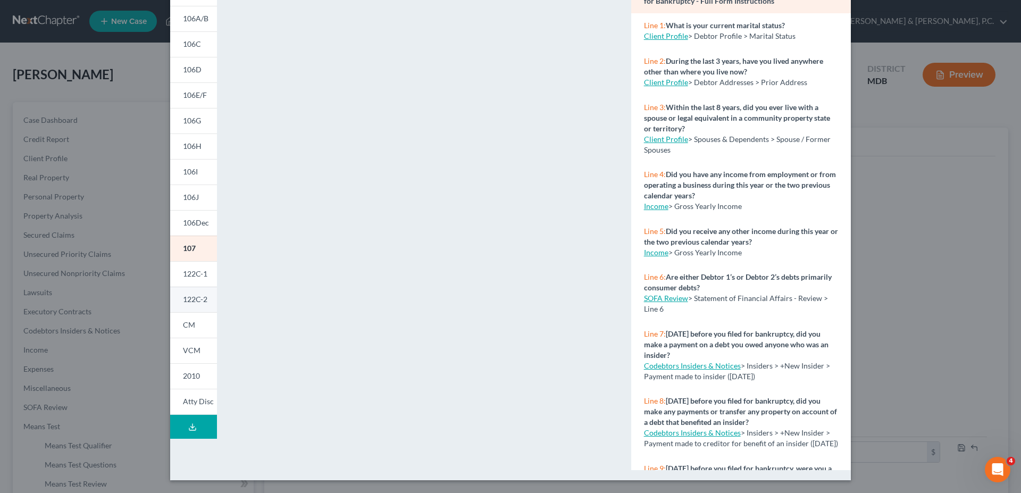
click at [196, 295] on link "122C-2" at bounding box center [193, 300] width 47 height 26
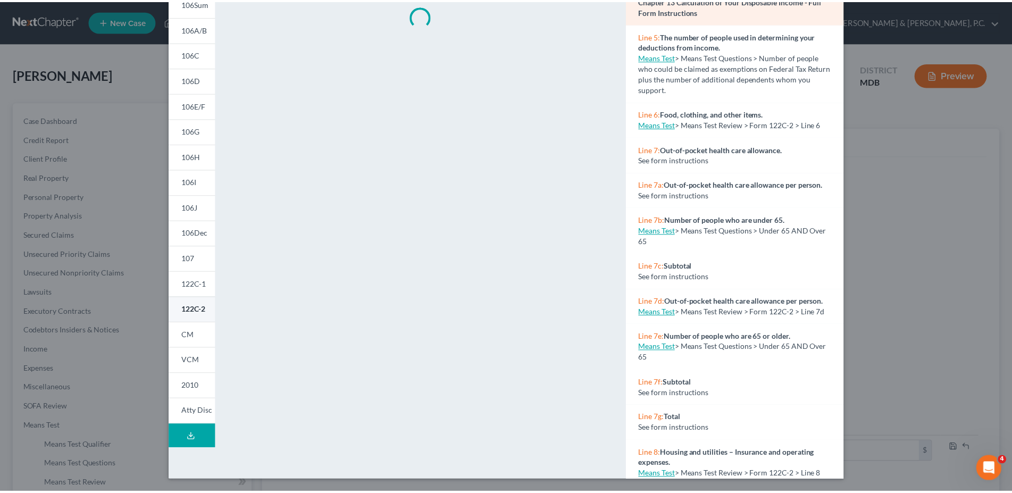
scroll to position [97, 0]
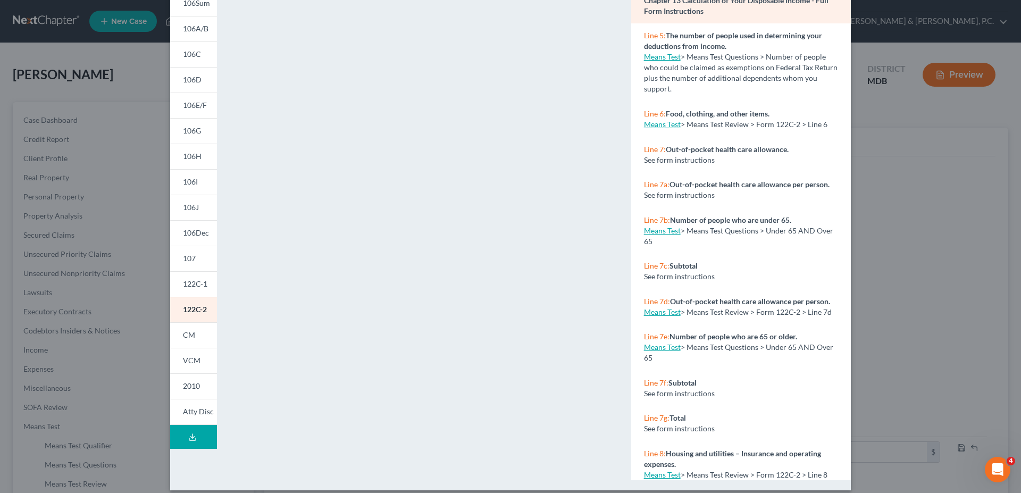
click at [961, 227] on div "Petition Preview Chapter 13 Calculation of Your Disposable Income × 101 106Sum …" at bounding box center [510, 246] width 1021 height 493
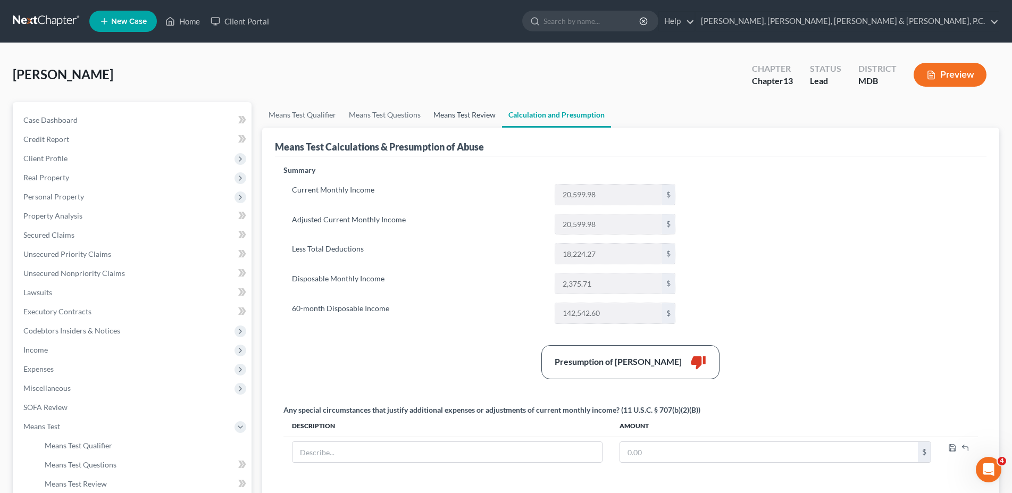
click at [470, 110] on link "Means Test Review" at bounding box center [464, 115] width 75 height 26
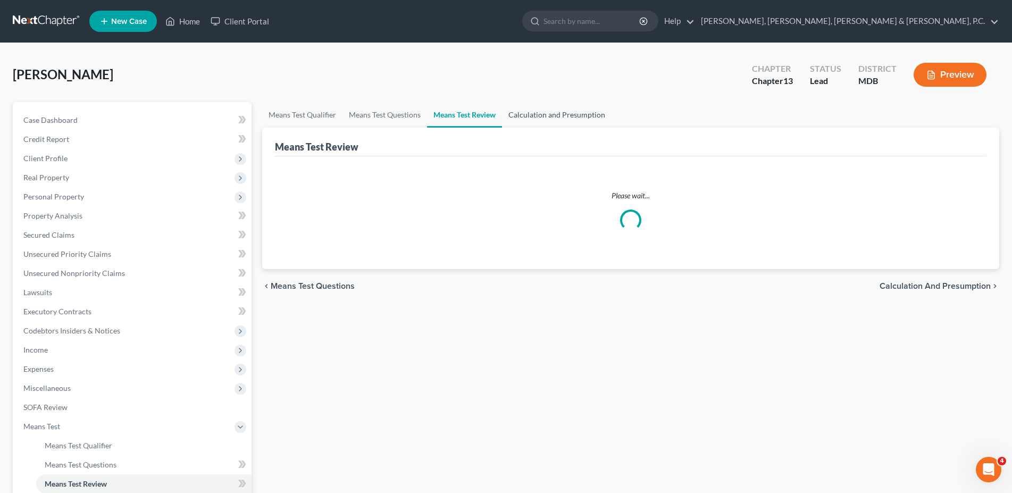
click at [556, 117] on link "Calculation and Presumption" at bounding box center [557, 115] width 110 height 26
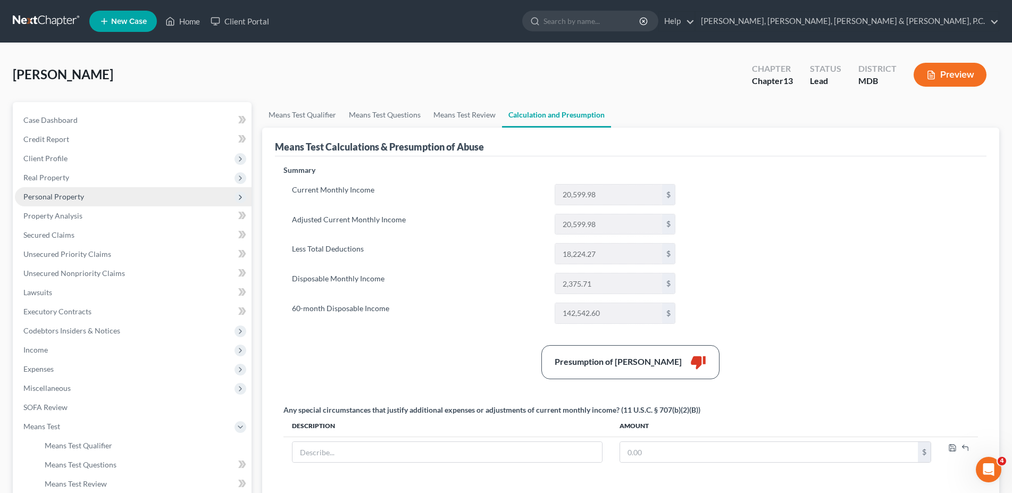
click at [27, 201] on span "Personal Property" at bounding box center [53, 196] width 61 height 9
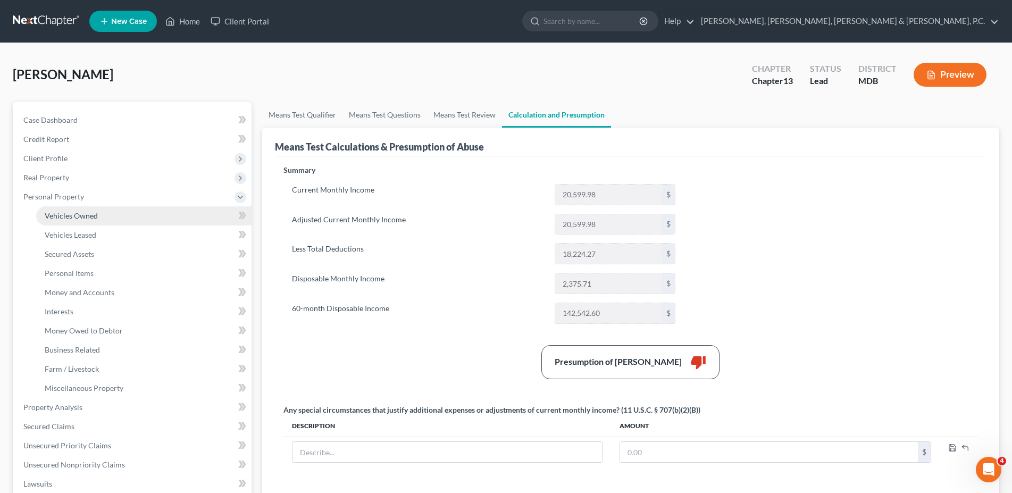
click at [38, 213] on link "Vehicles Owned" at bounding box center [143, 215] width 215 height 19
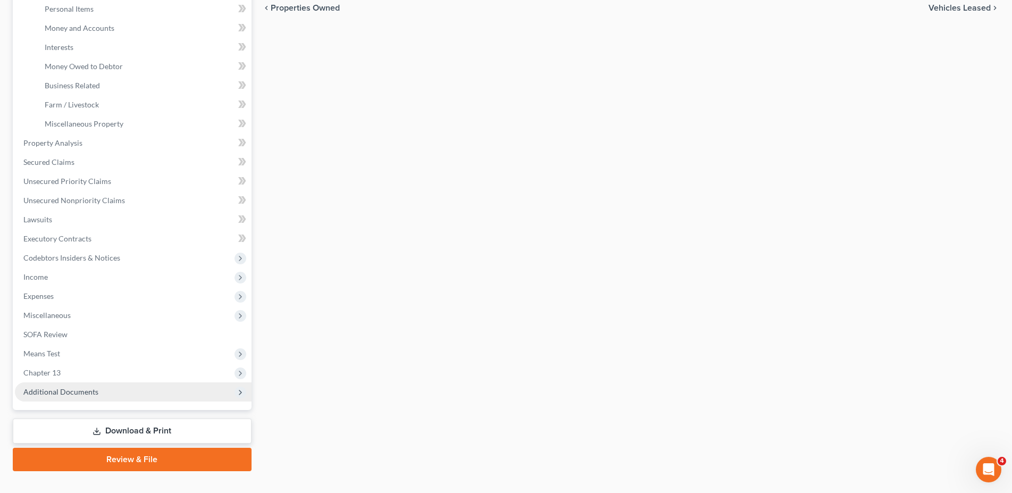
scroll to position [282, 0]
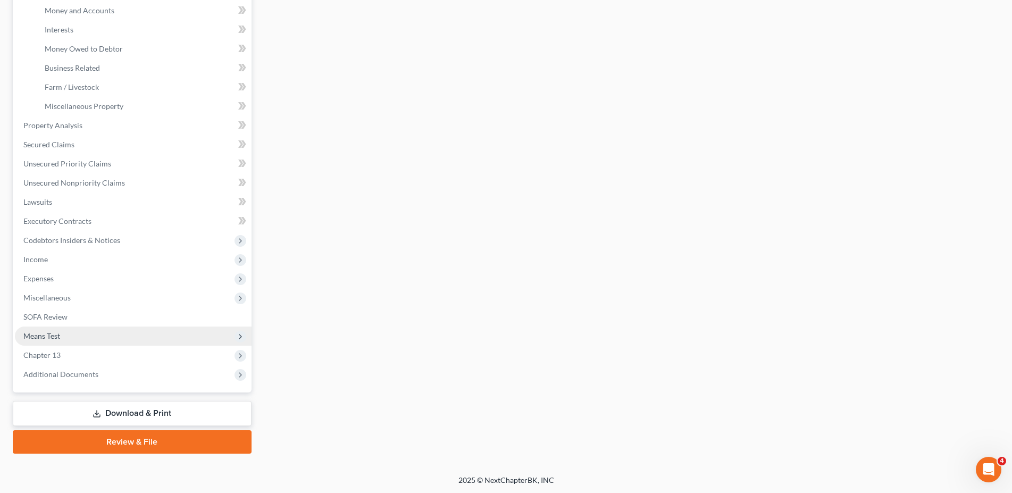
click at [53, 335] on span "Means Test" at bounding box center [41, 335] width 37 height 9
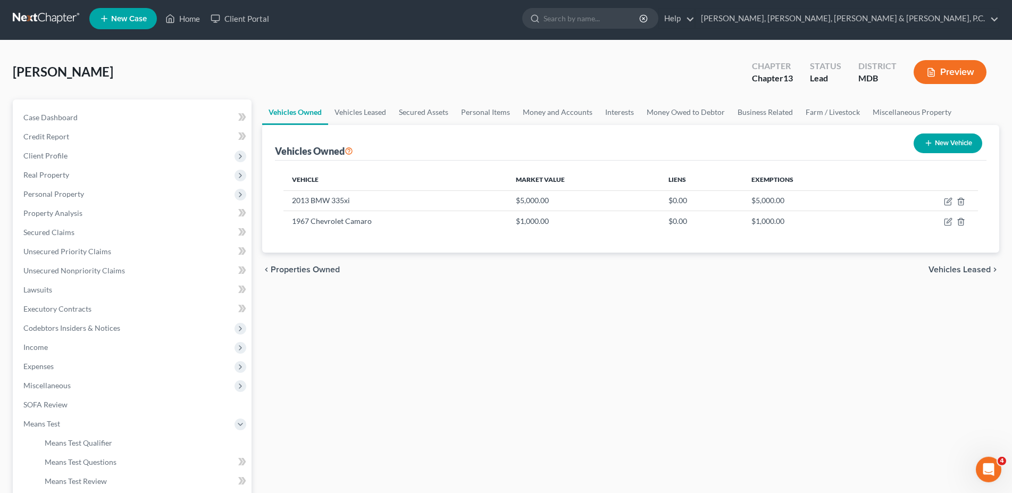
scroll to position [0, 0]
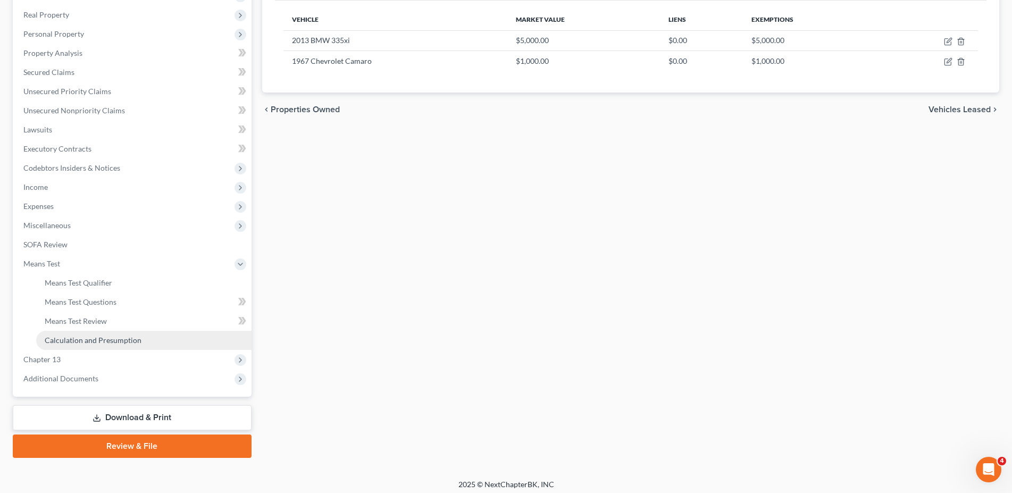
click at [83, 342] on span "Calculation and Presumption" at bounding box center [93, 340] width 97 height 9
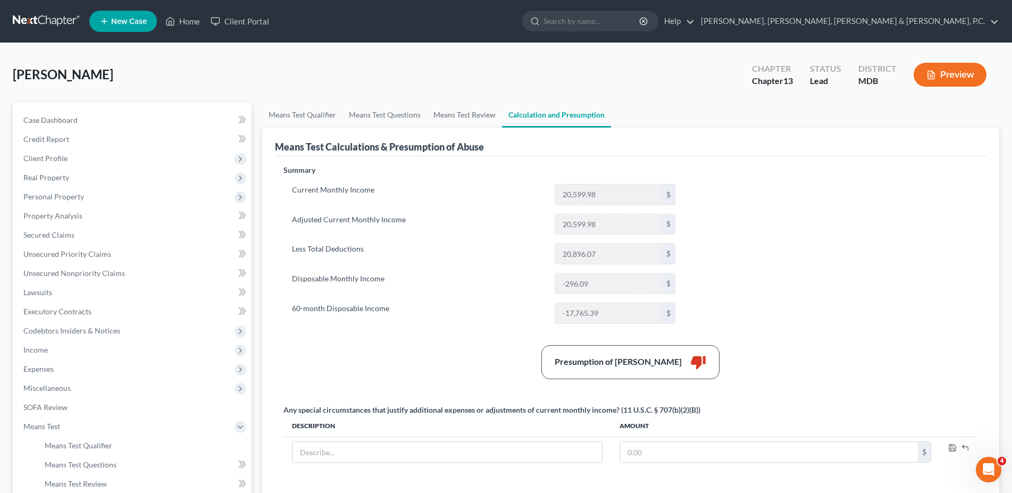
click at [735, 306] on div "Summary Current Monthly Income 20,599.98 $ Adjusted Current Monthly Income 20,5…" at bounding box center [630, 383] width 705 height 436
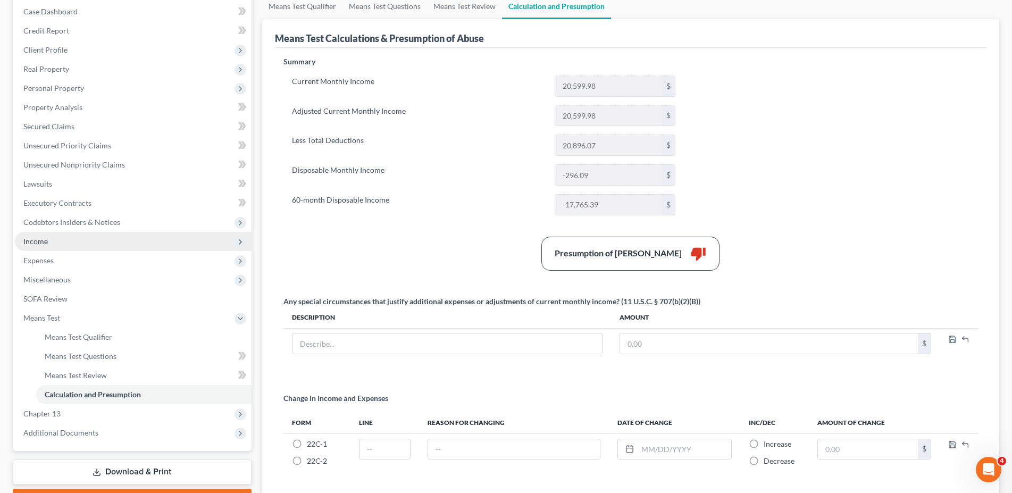
scroll to position [163, 0]
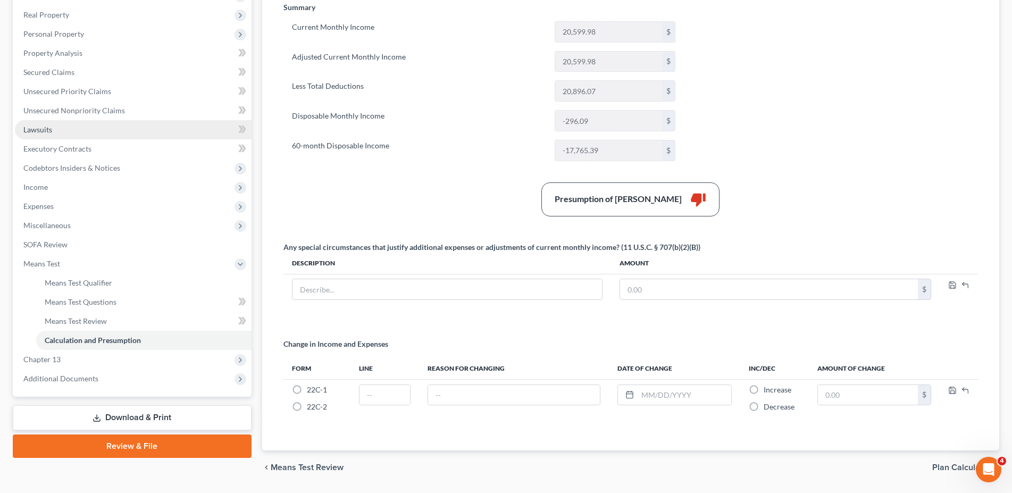
click at [73, 129] on link "Lawsuits" at bounding box center [133, 129] width 237 height 19
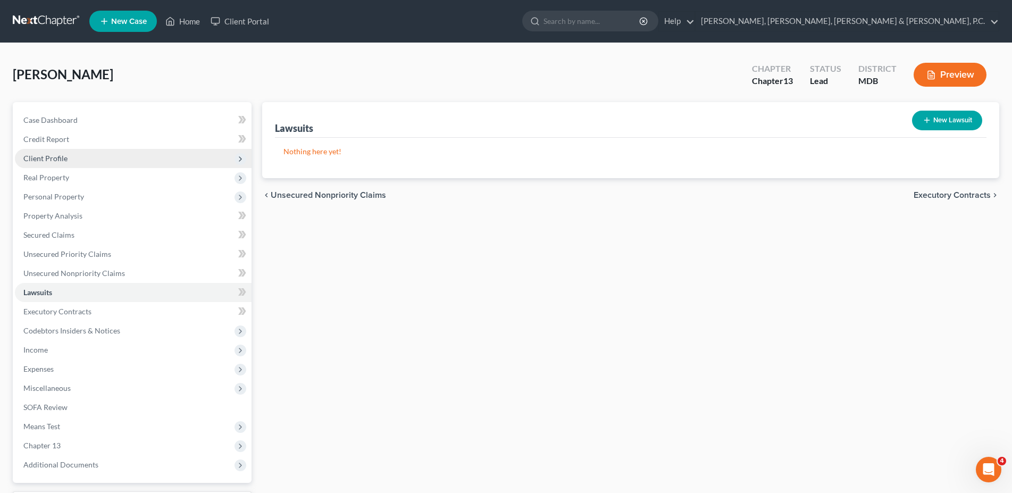
click at [71, 155] on span "Client Profile" at bounding box center [133, 158] width 237 height 19
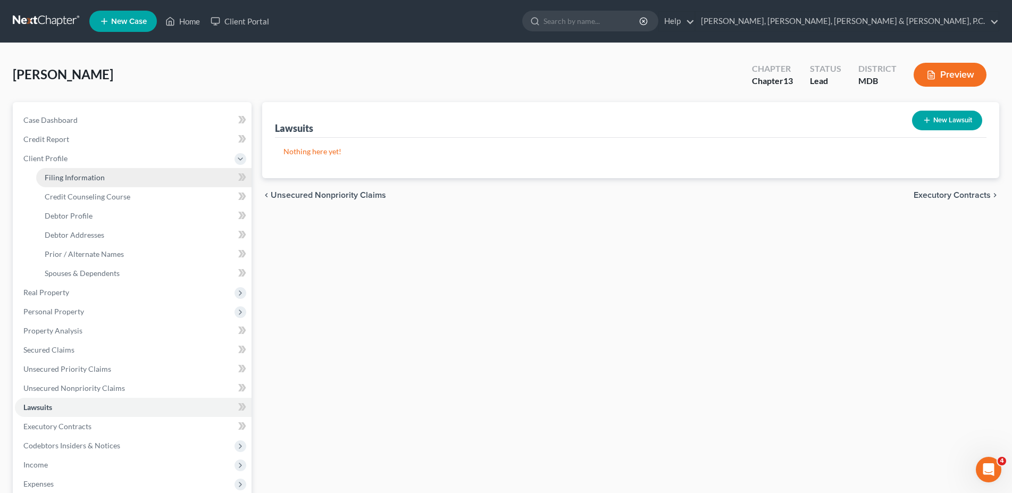
click at [71, 177] on span "Filing Information" at bounding box center [75, 177] width 60 height 9
select select "1"
select select "0"
select select "3"
select select "38"
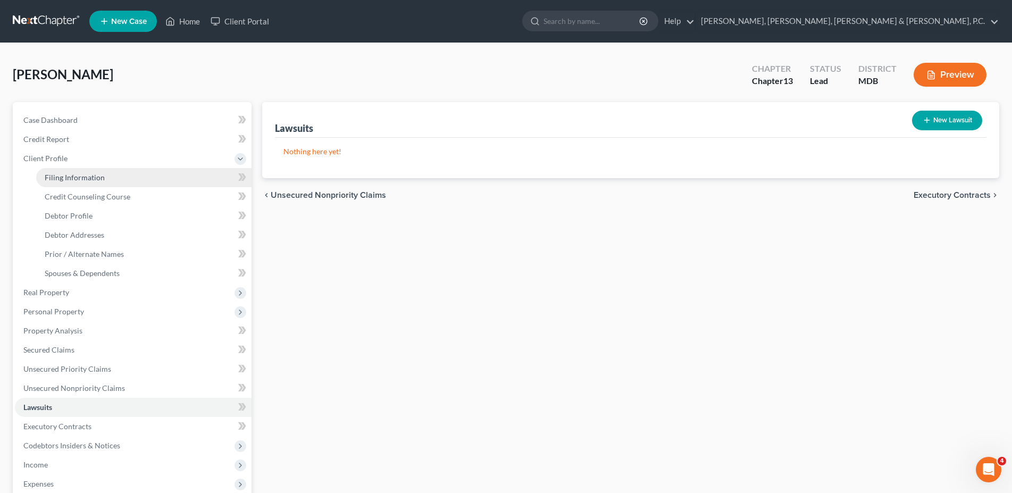
select select "0"
select select "21"
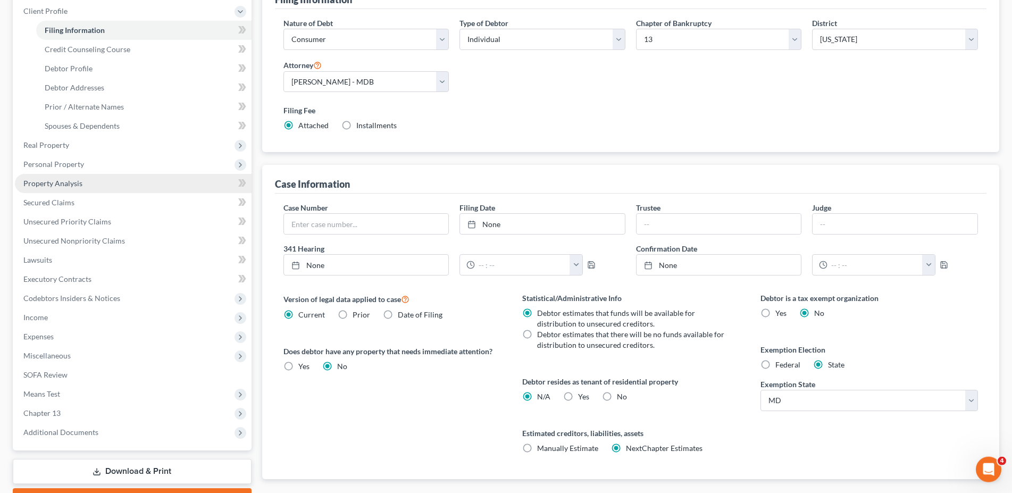
scroll to position [163, 0]
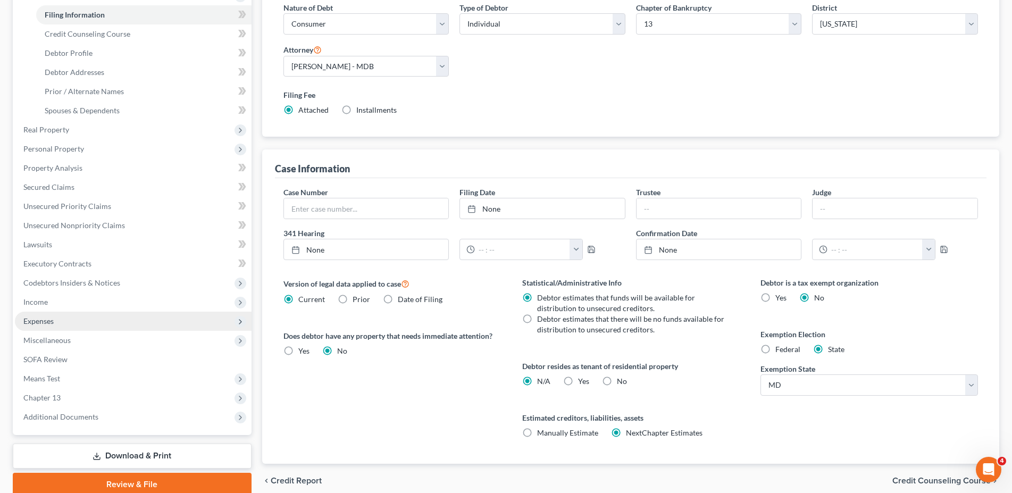
click at [48, 315] on span "Expenses" at bounding box center [133, 321] width 237 height 19
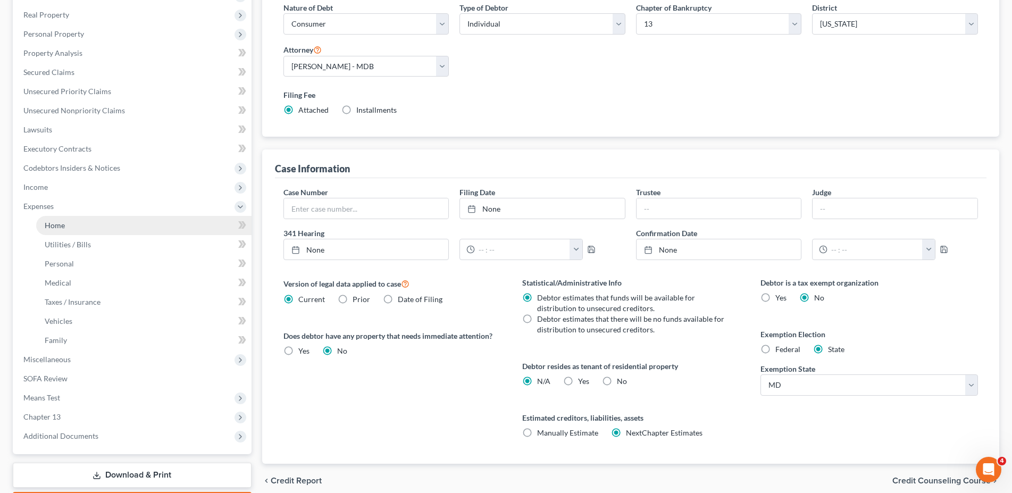
click at [59, 224] on span "Home" at bounding box center [55, 225] width 20 height 9
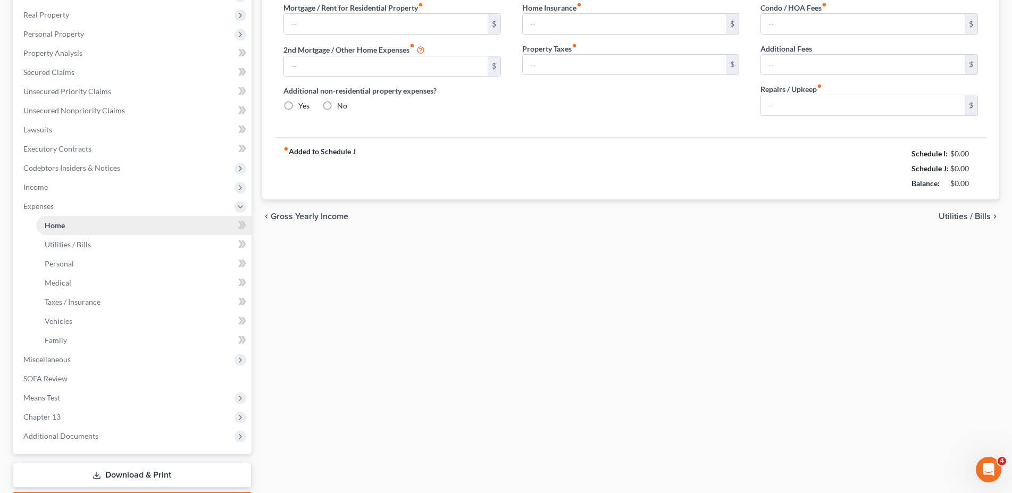
type input "2,900.00"
type input "0.00"
radio input "true"
type input "0.00"
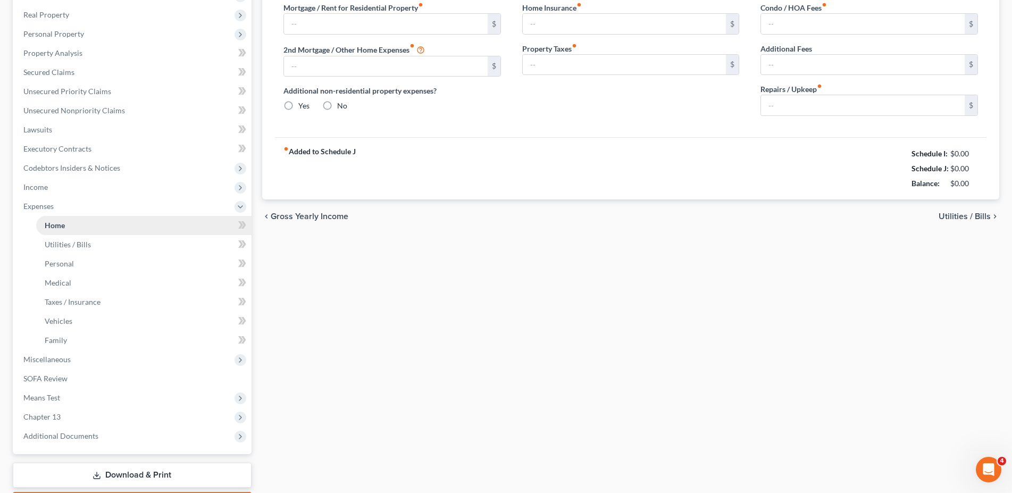
type input "400.00"
type input "0.00"
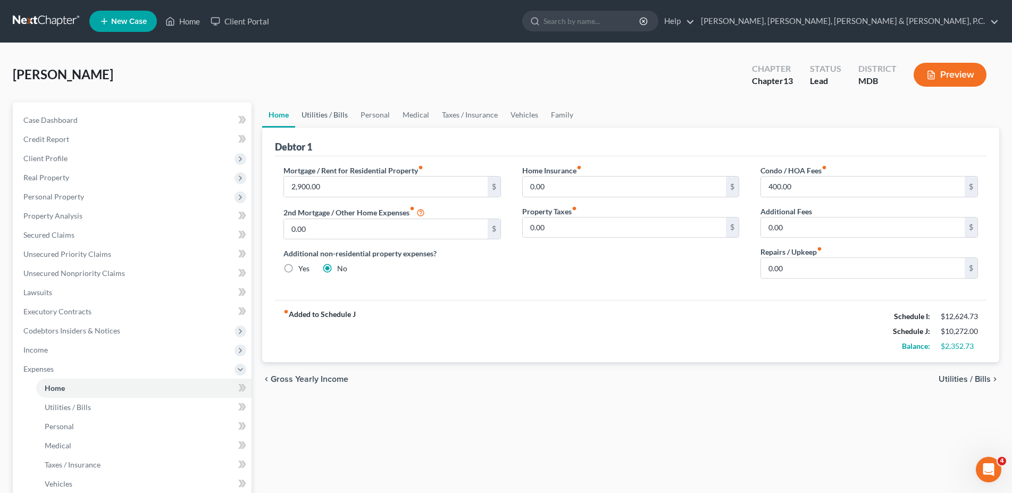
click at [326, 115] on link "Utilities / Bills" at bounding box center [324, 115] width 59 height 26
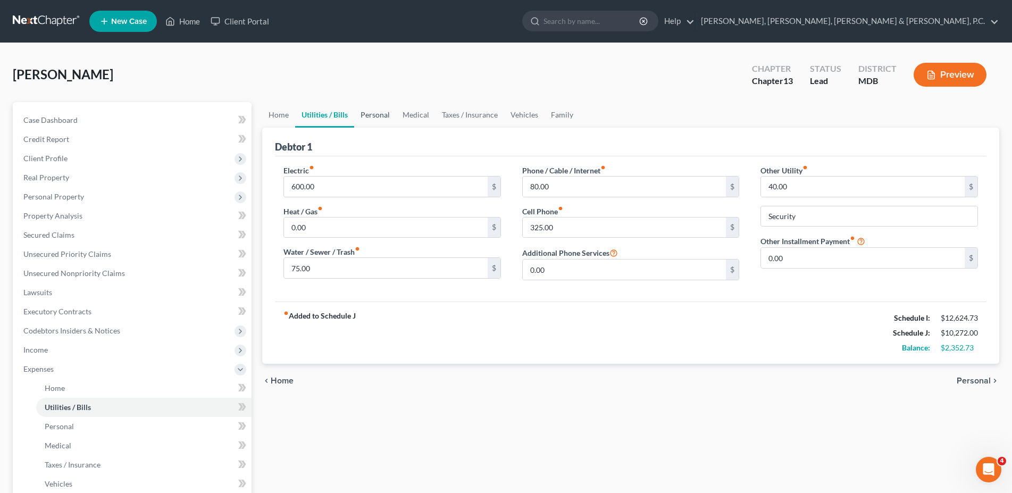
click at [380, 110] on link "Personal" at bounding box center [375, 115] width 42 height 26
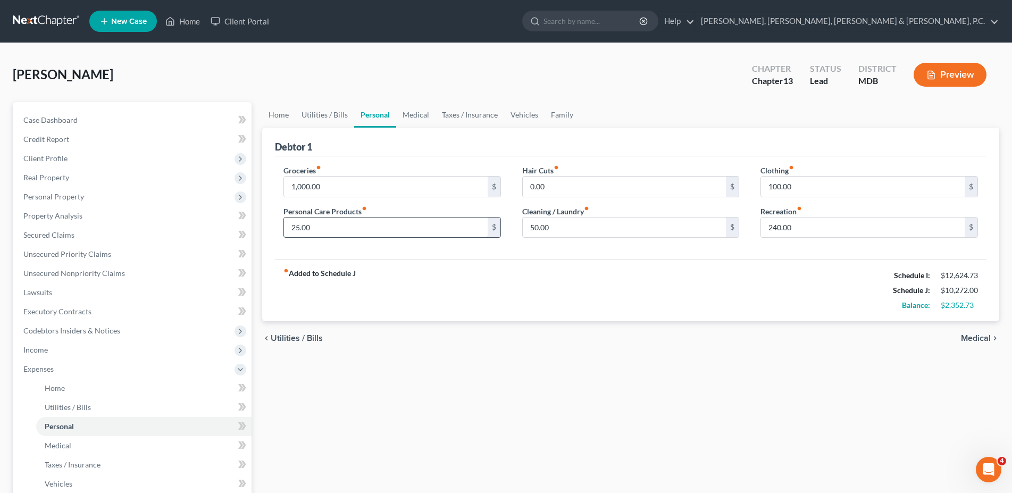
click at [335, 225] on input "25.00" at bounding box center [386, 228] width 204 height 20
type input "50.00"
click at [406, 113] on link "Medical" at bounding box center [415, 115] width 39 height 26
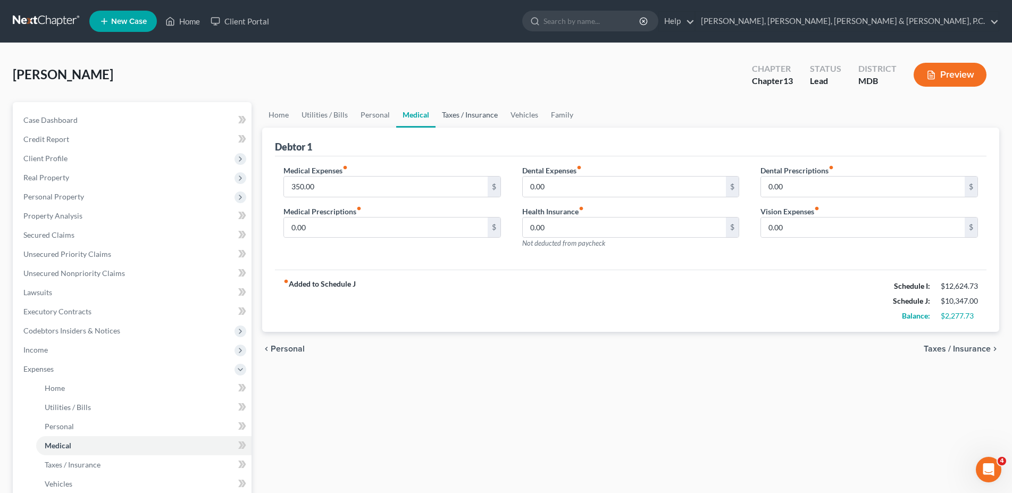
click at [469, 113] on link "Taxes / Insurance" at bounding box center [470, 115] width 69 height 26
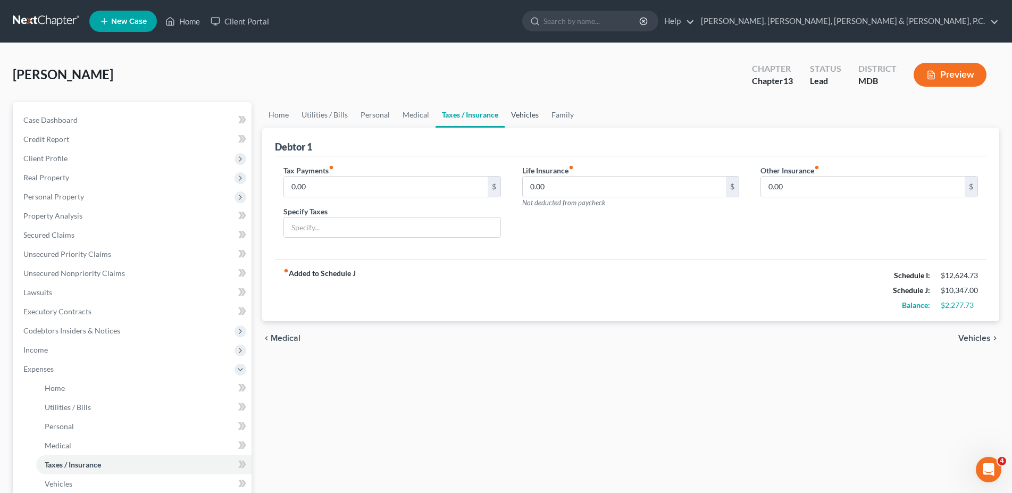
click at [518, 112] on link "Vehicles" at bounding box center [525, 115] width 40 height 26
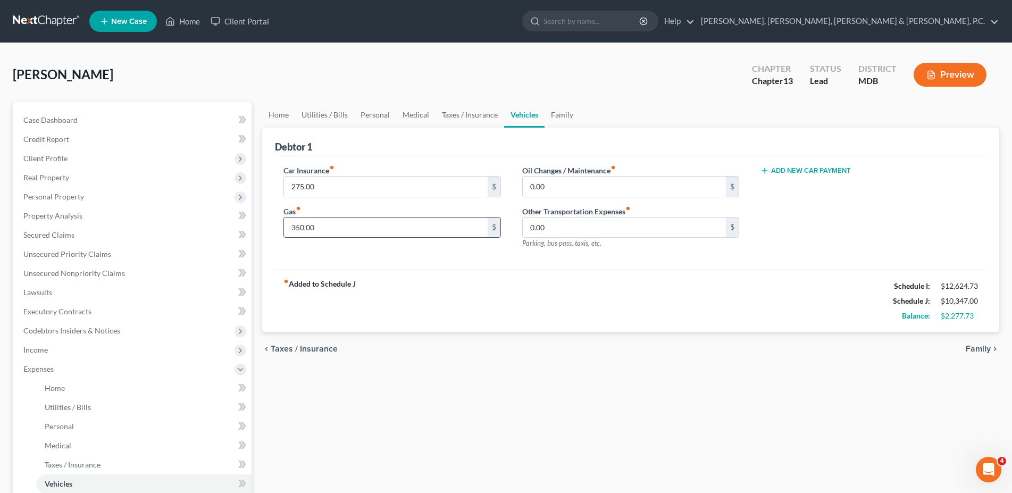
drag, startPoint x: 320, startPoint y: 229, endPoint x: 163, endPoint y: 226, distance: 157.0
click at [284, 226] on input "350.00" at bounding box center [386, 228] width 204 height 20
drag, startPoint x: 319, startPoint y: 226, endPoint x: 220, endPoint y: 222, distance: 99.5
click at [284, 222] on input "350.00" at bounding box center [386, 228] width 204 height 20
type input "650.00"
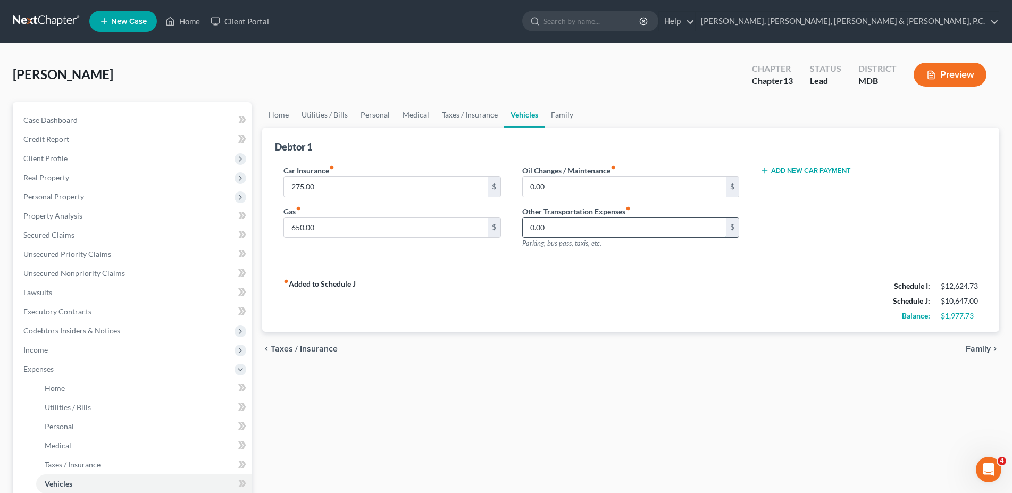
click at [568, 230] on input "0.00" at bounding box center [625, 228] width 204 height 20
click at [565, 194] on input "0.00" at bounding box center [625, 187] width 204 height 20
type input "50.00"
click at [594, 238] on div "Other Transportation Expenses fiber_manual_record 0.00 $ Parking, bus pass, tax…" at bounding box center [631, 227] width 218 height 43
click at [587, 230] on input "0.00" at bounding box center [625, 228] width 204 height 20
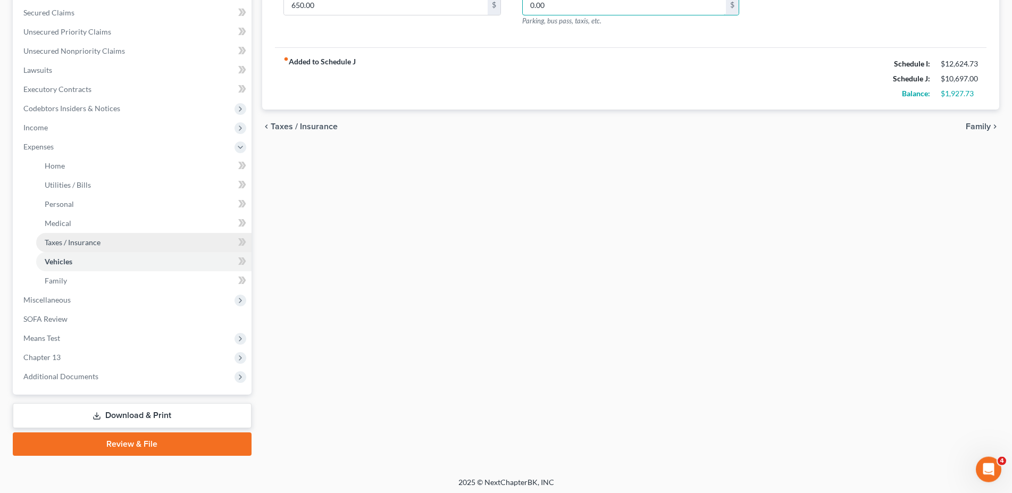
scroll to position [224, 0]
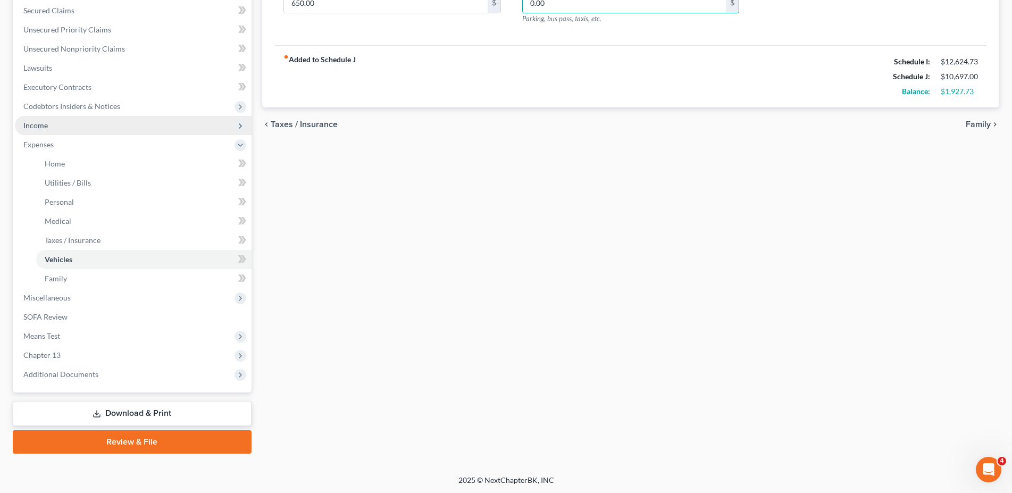
click at [23, 120] on span "Income" at bounding box center [133, 125] width 237 height 19
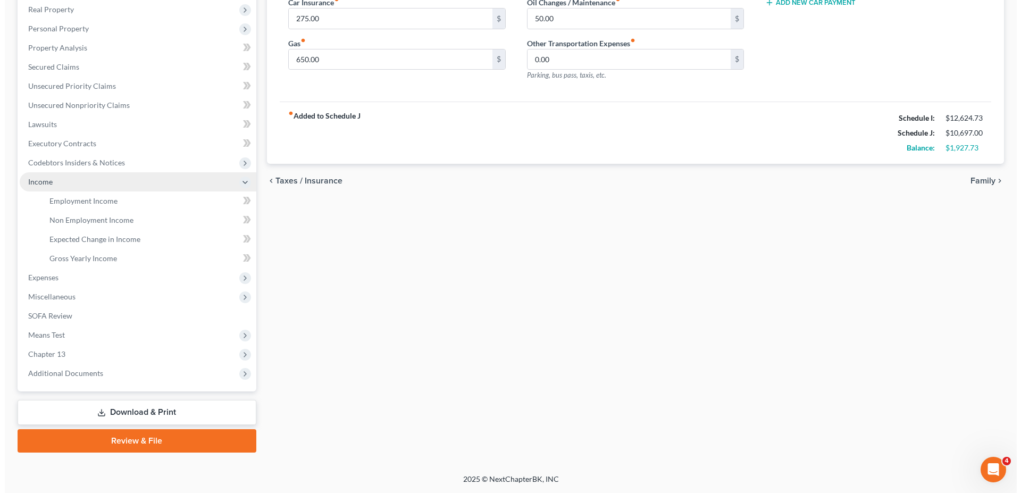
scroll to position [167, 0]
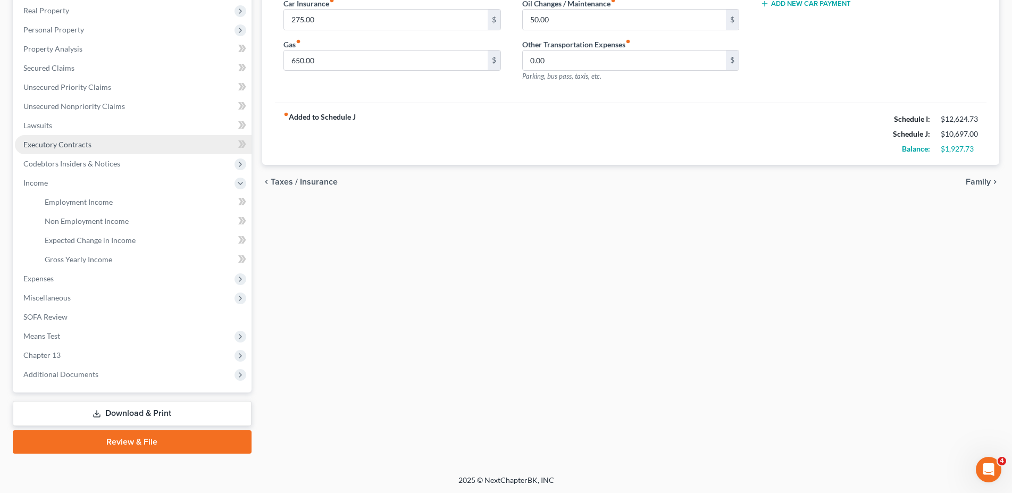
click at [52, 143] on span "Executory Contracts" at bounding box center [57, 144] width 68 height 9
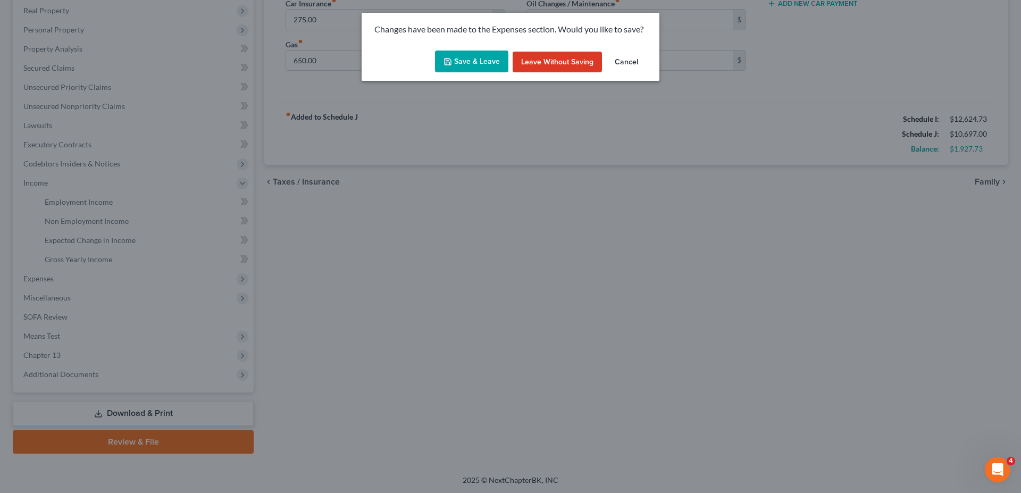
click at [459, 69] on button "Save & Leave" at bounding box center [471, 62] width 73 height 22
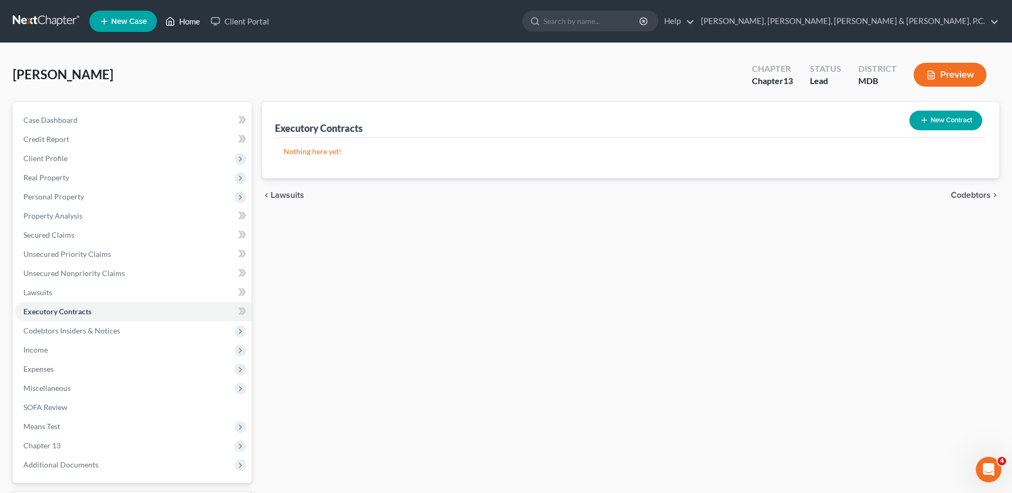
click at [186, 27] on link "Home" at bounding box center [182, 21] width 45 height 19
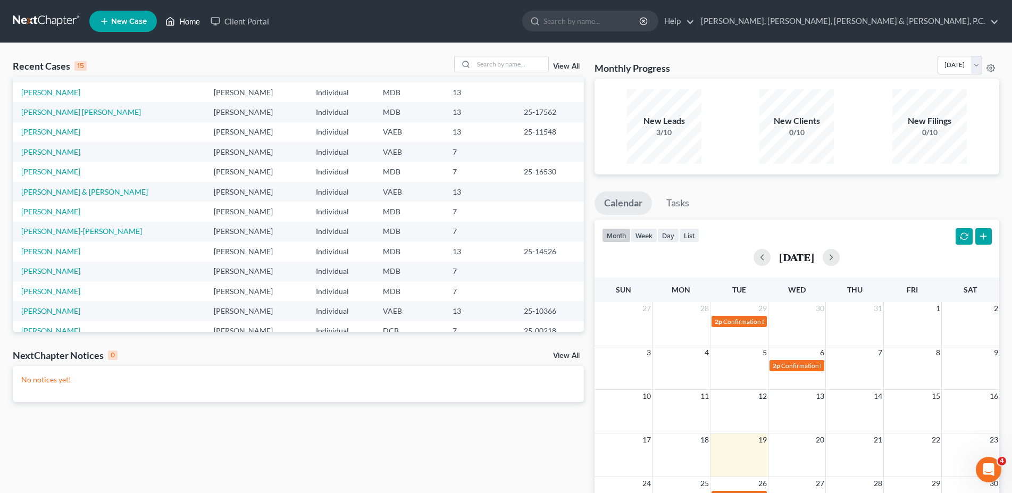
scroll to position [54, 0]
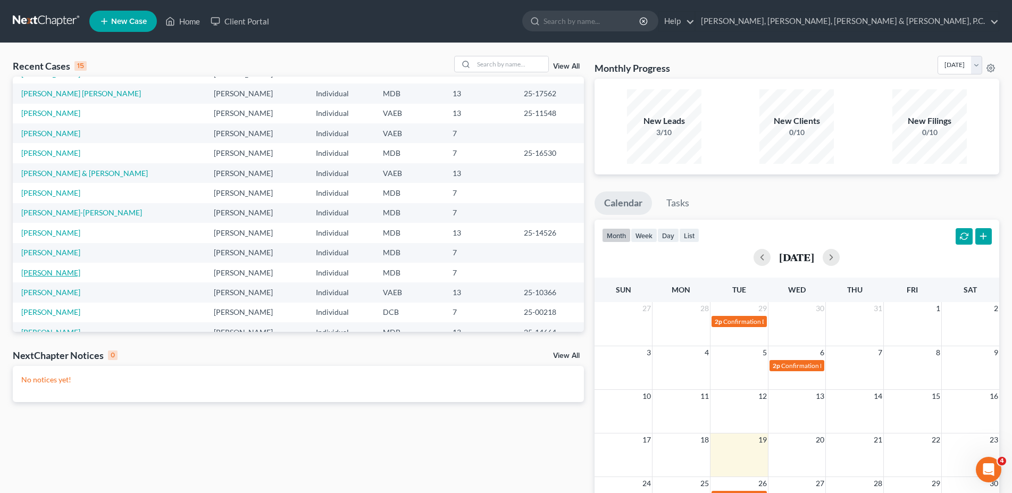
click at [59, 277] on link "[PERSON_NAME]" at bounding box center [50, 272] width 59 height 9
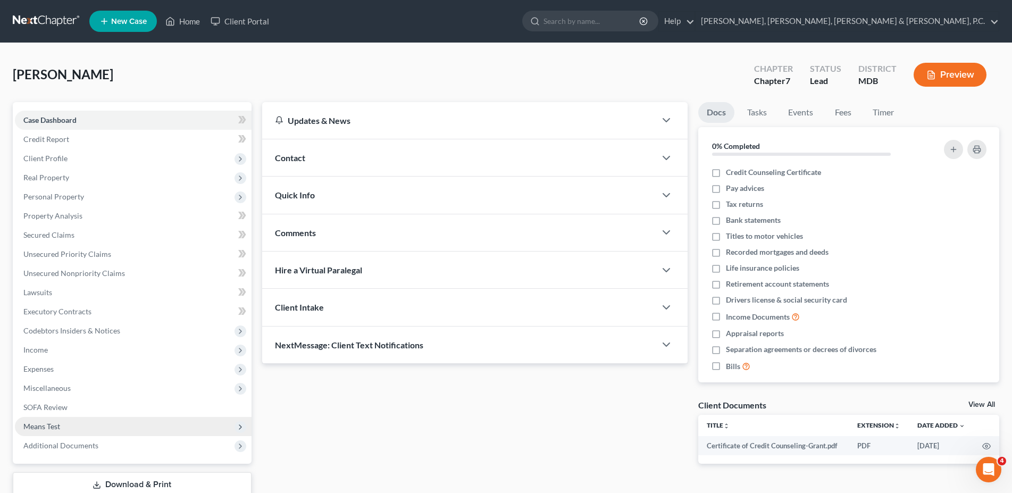
scroll to position [71, 0]
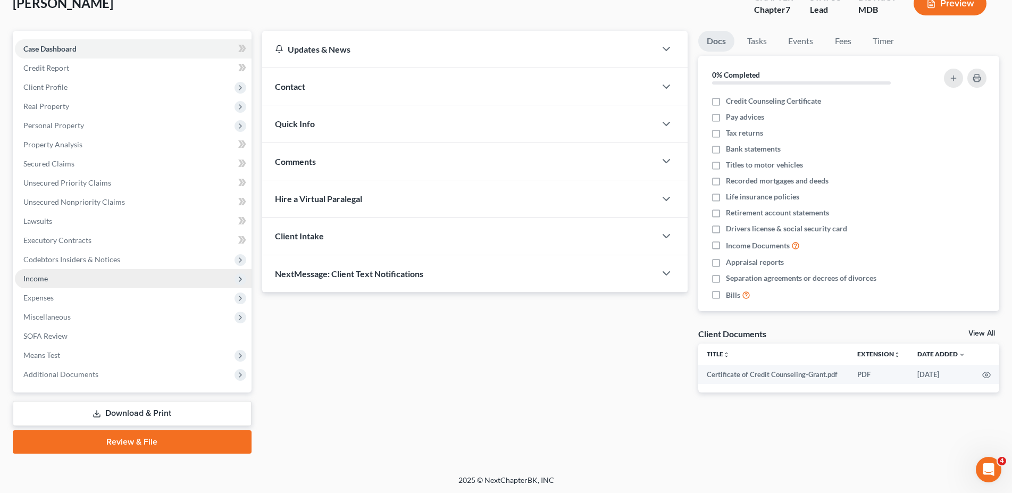
click at [47, 282] on span "Income" at bounding box center [35, 278] width 24 height 9
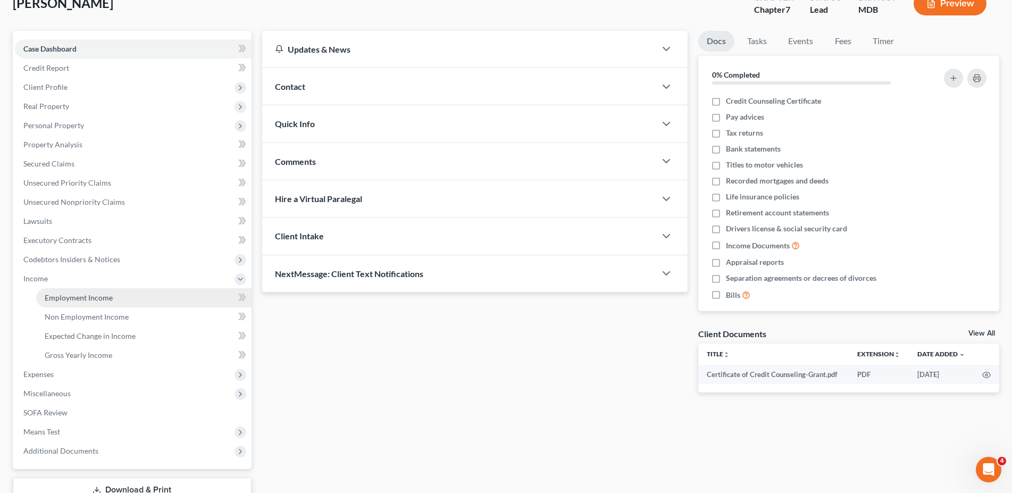
click at [57, 297] on span "Employment Income" at bounding box center [79, 297] width 68 height 9
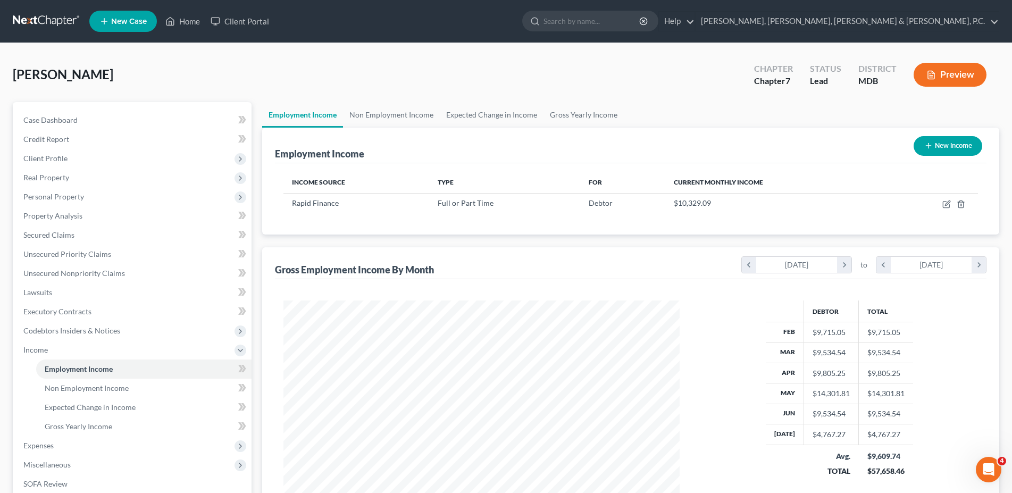
click at [948, 71] on button "Preview" at bounding box center [950, 75] width 73 height 24
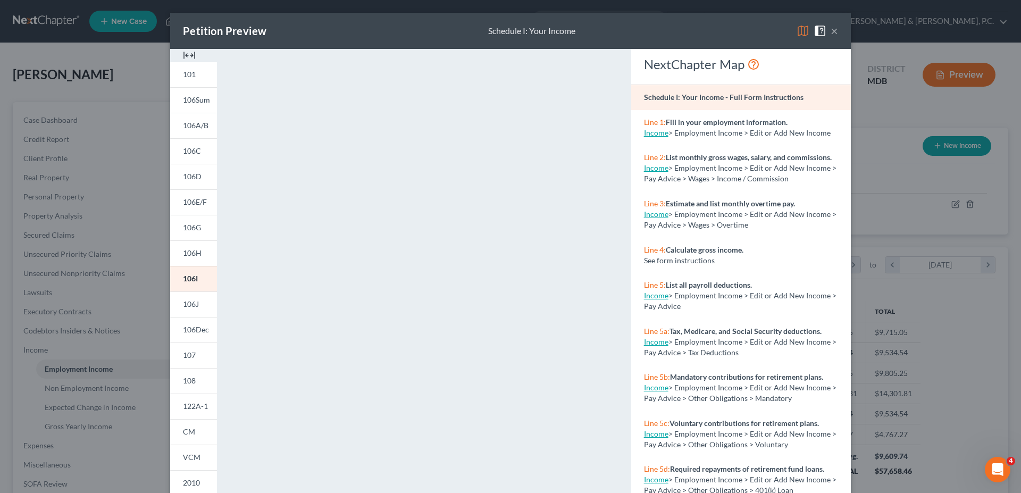
scroll to position [107, 0]
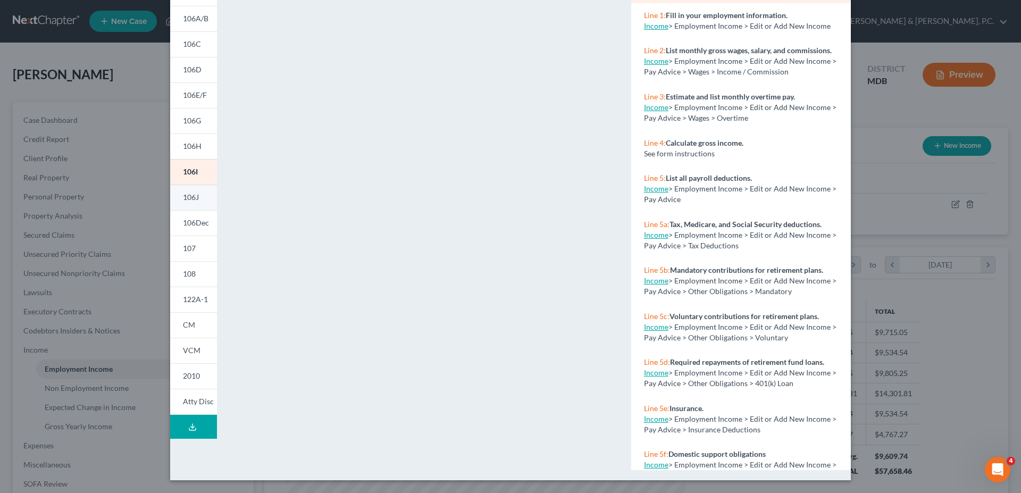
click at [185, 199] on span "106J" at bounding box center [191, 197] width 16 height 9
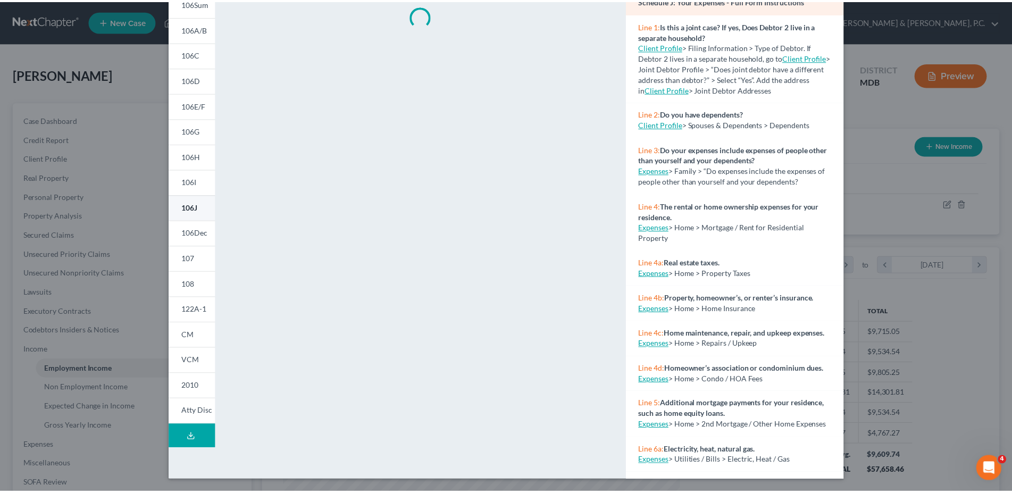
scroll to position [97, 0]
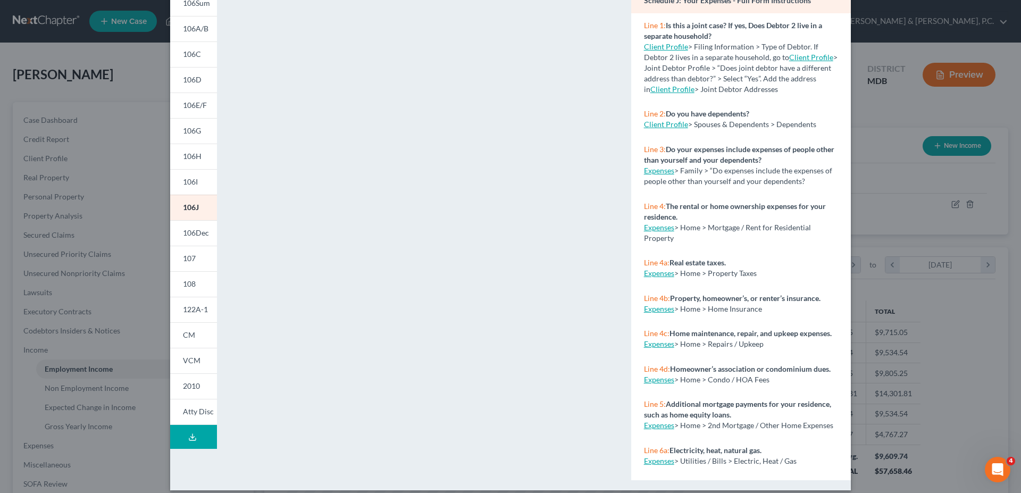
click at [137, 278] on div "Petition Preview Schedule J: Your Expenses × 101 106Sum 106A/B 106C 106D 106E/F…" at bounding box center [510, 246] width 1021 height 493
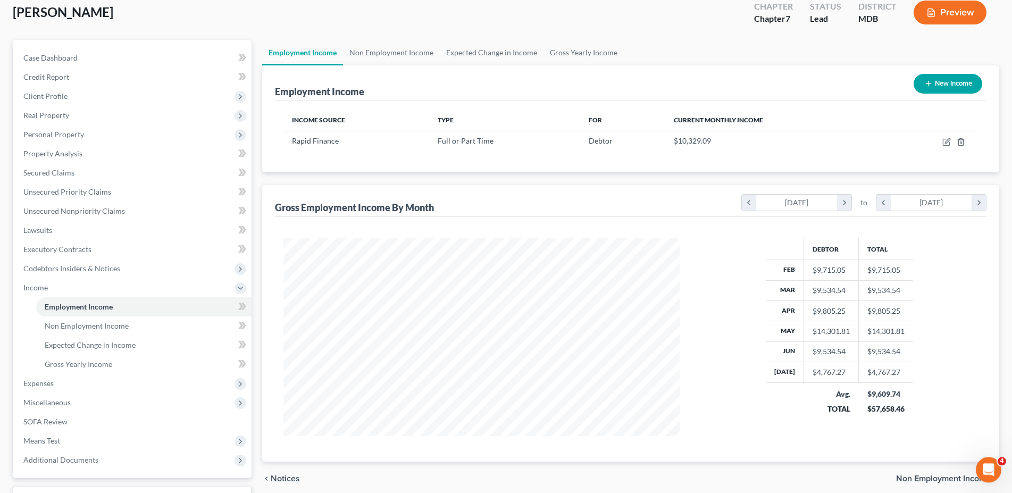
scroll to position [148, 0]
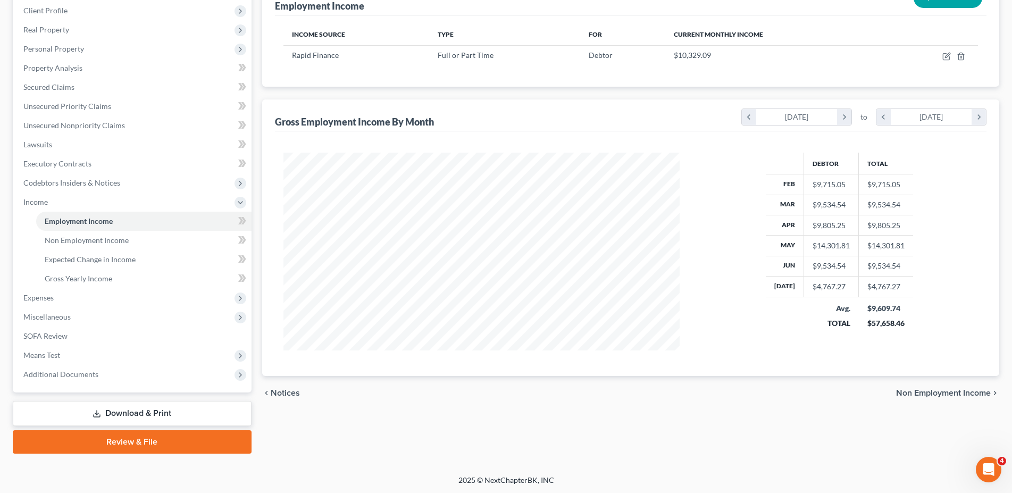
click at [157, 410] on link "Download & Print" at bounding box center [132, 413] width 239 height 25
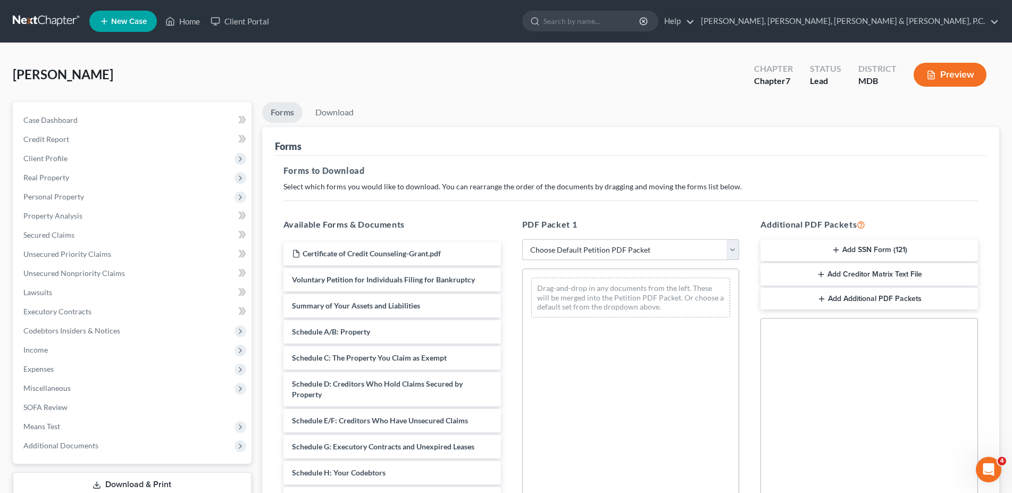
click at [522, 239] on select "Choose Default Petition PDF Packet Complete Bankruptcy Petition (all forms and …" at bounding box center [631, 249] width 218 height 21
select select "0"
click option "Complete Bankruptcy Petition (all forms and schedules)" at bounding box center [0, 0] width 0 height 0
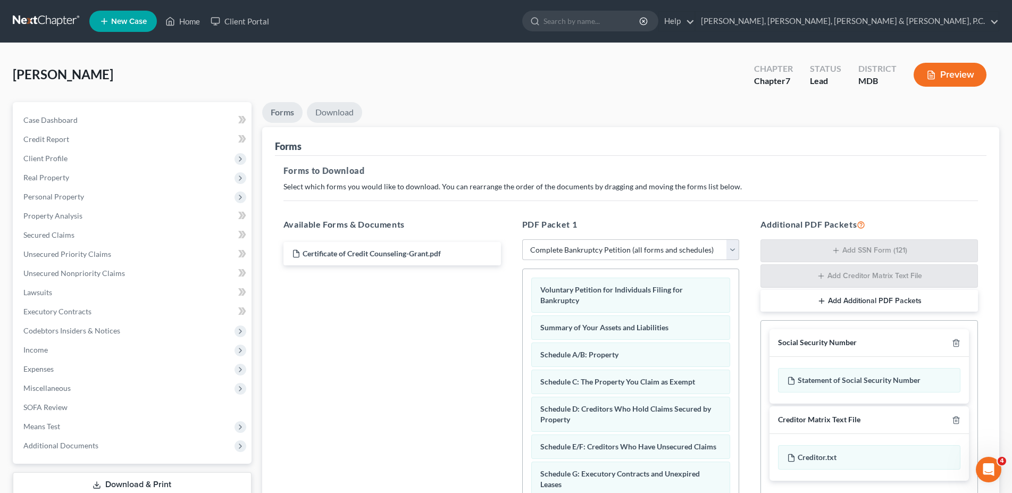
click at [353, 112] on link "Download" at bounding box center [334, 112] width 55 height 21
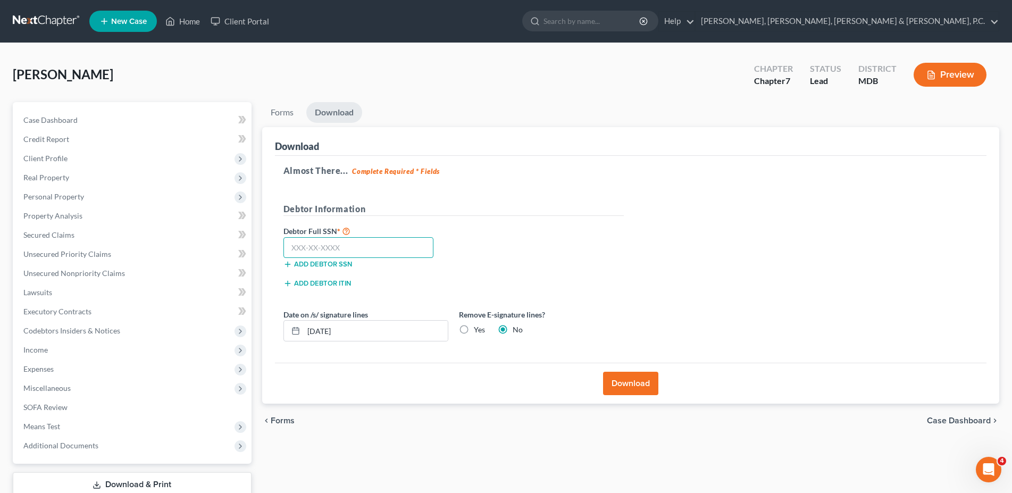
click at [367, 247] on input "text" at bounding box center [359, 247] width 151 height 21
type input "217-23-9273"
click at [631, 382] on button "Download" at bounding box center [630, 383] width 55 height 23
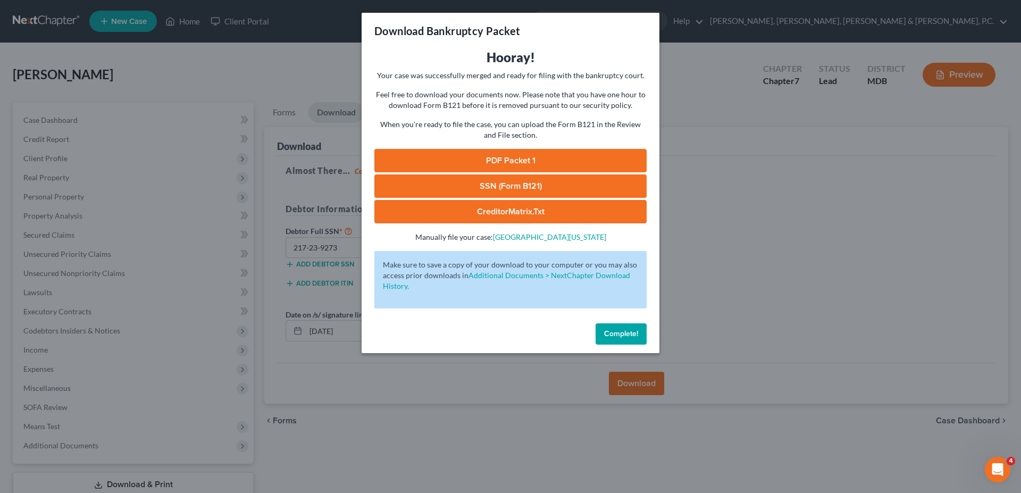
click at [513, 161] on link "PDF Packet 1" at bounding box center [510, 160] width 272 height 23
click at [522, 185] on link "SSN (Form B121)" at bounding box center [510, 185] width 272 height 23
